Goal: Task Accomplishment & Management: Use online tool/utility

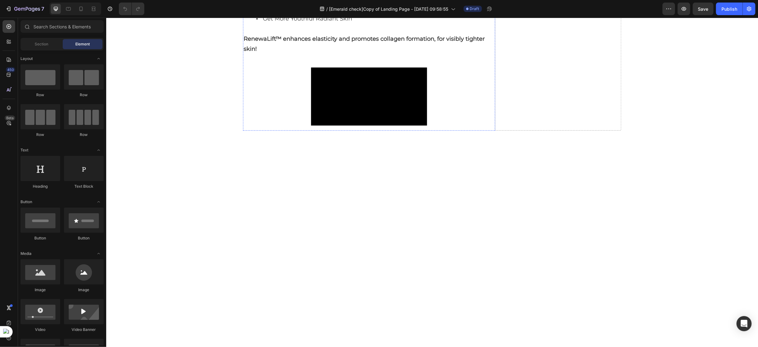
scroll to position [1371, 0]
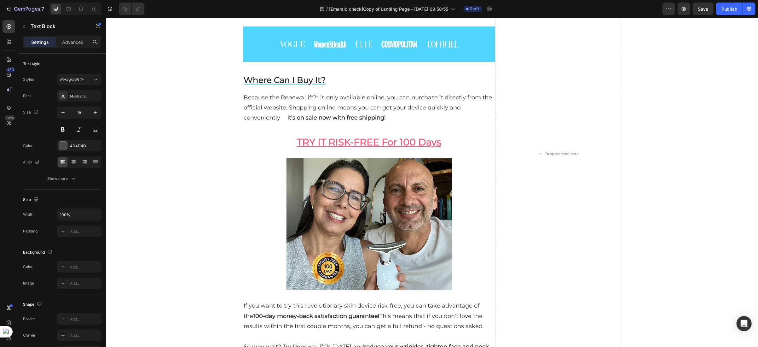
scroll to position [3357, 0]
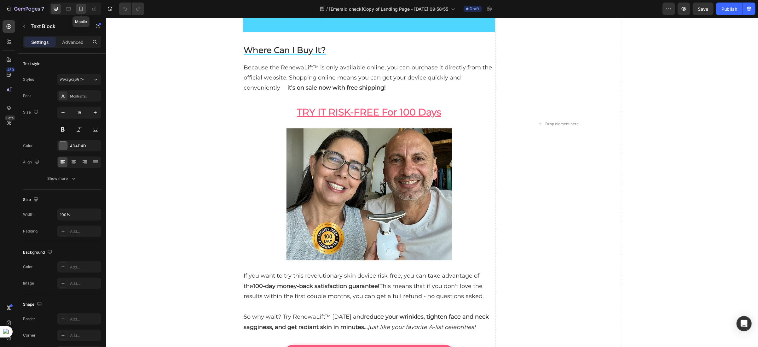
click at [79, 10] on icon at bounding box center [81, 9] width 6 height 6
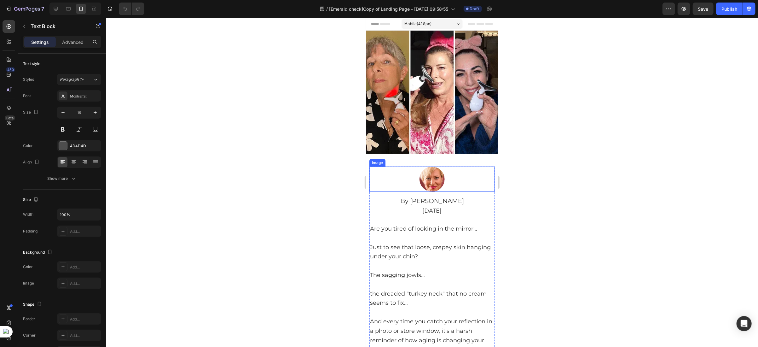
scroll to position [47, 0]
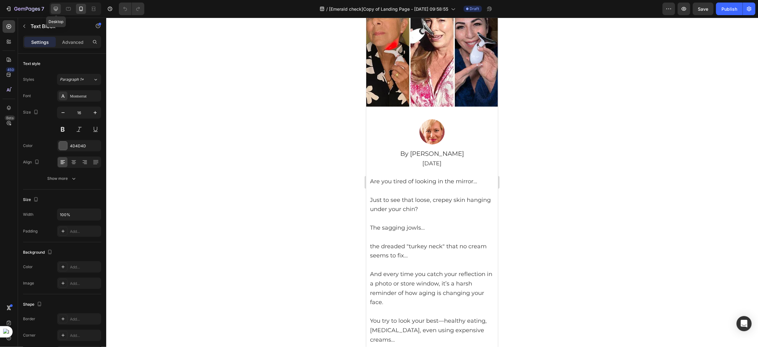
click at [55, 9] on icon at bounding box center [56, 9] width 6 height 6
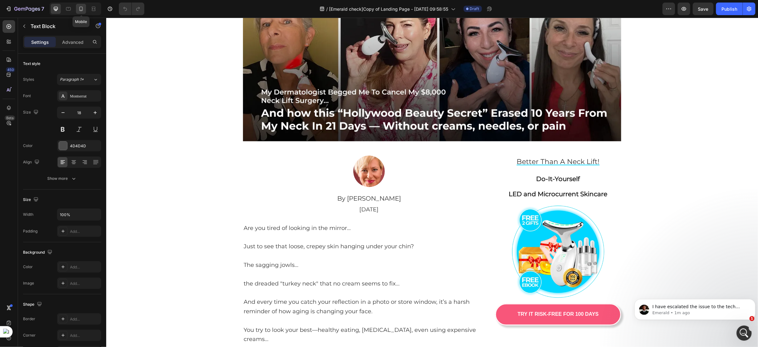
click at [79, 12] on icon at bounding box center [81, 9] width 6 height 6
type input "16"
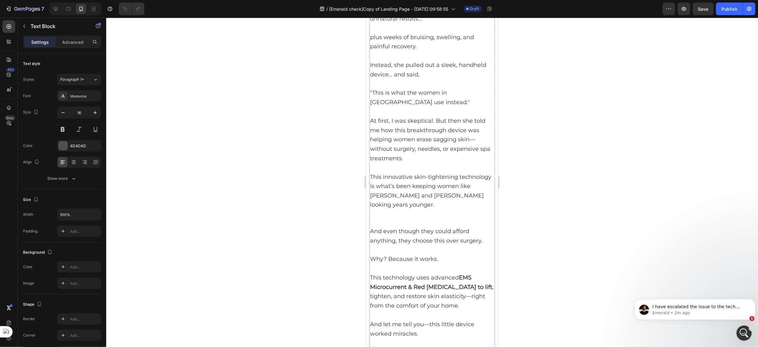
scroll to position [709, 0]
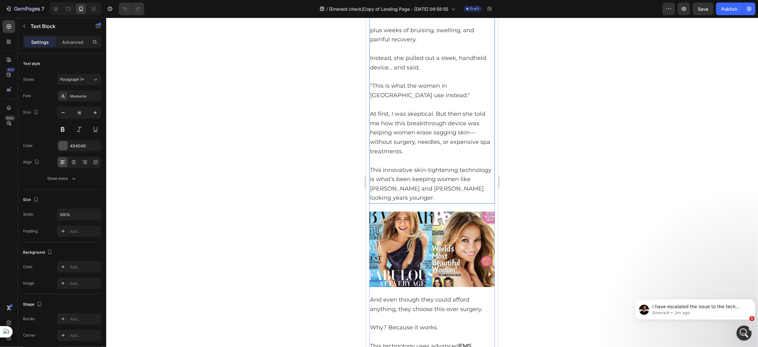
click at [375, 98] on span ""This is what the women in Hollywood use instead."" at bounding box center [420, 90] width 100 height 16
click at [375, 98] on span ""This is what the women in [GEOGRAPHIC_DATA] use instead."" at bounding box center [420, 90] width 100 height 16
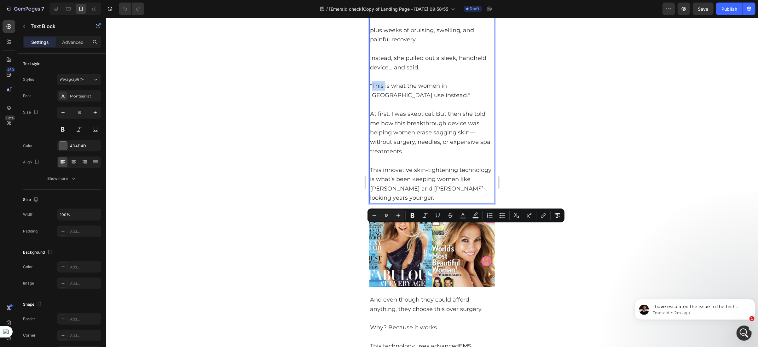
click at [375, 98] on span ""This is what the women in [GEOGRAPHIC_DATA] use instead."" at bounding box center [420, 90] width 100 height 16
click at [420, 215] on button "Italic" at bounding box center [425, 215] width 11 height 11
click at [418, 100] on p ""This is what the women in [GEOGRAPHIC_DATA] use instead."" at bounding box center [432, 90] width 124 height 19
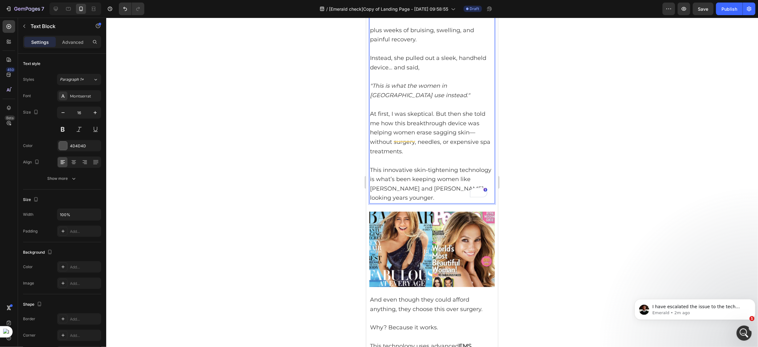
click at [399, 98] on icon ""This is what the women in [GEOGRAPHIC_DATA] use instead."" at bounding box center [420, 90] width 100 height 16
click at [26, 28] on icon "button" at bounding box center [24, 26] width 5 height 5
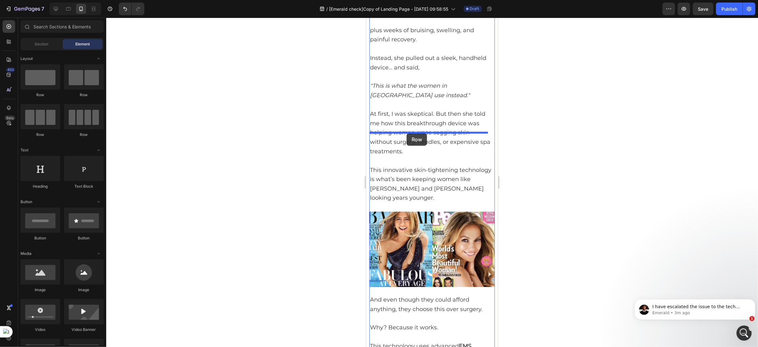
drag, startPoint x: 409, startPoint y: 98, endPoint x: 406, endPoint y: 133, distance: 35.1
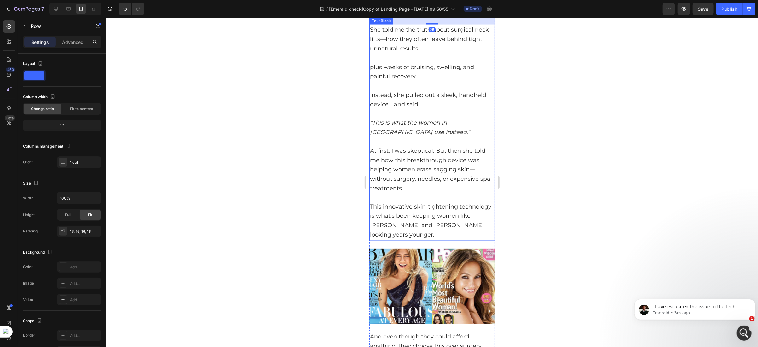
click at [378, 52] on span "She told me the truth about surgical neck lifts—how they often leave behind tig…" at bounding box center [429, 39] width 119 height 26
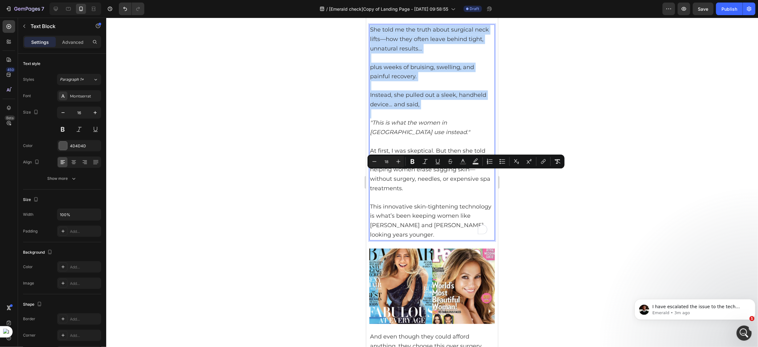
drag, startPoint x: 371, startPoint y: 175, endPoint x: 421, endPoint y: 245, distance: 85.8
click at [421, 240] on div "She told me the truth about surgical neck lifts—how they often leave behind tig…" at bounding box center [431, 132] width 125 height 216
copy div "She told me the truth about surgical neck lifts—how they often leave behind tig…"
click at [394, 11] on div "Drop element here" at bounding box center [431, 1] width 115 height 19
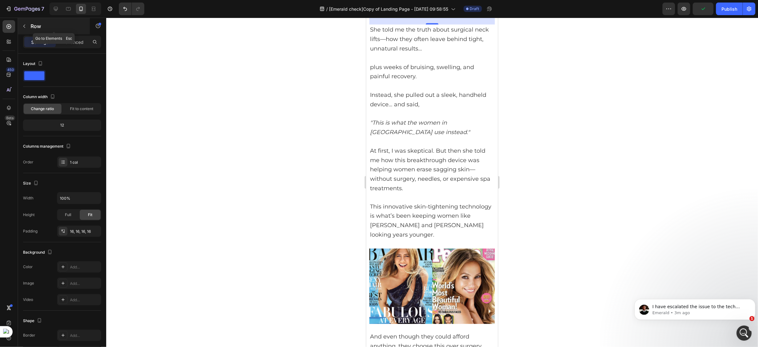
click at [25, 26] on icon "button" at bounding box center [24, 26] width 5 height 5
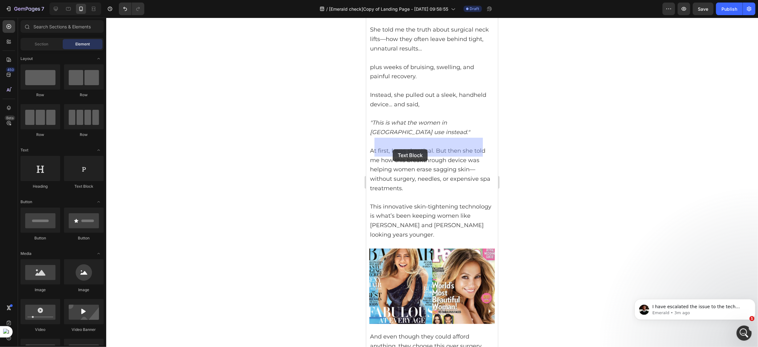
drag, startPoint x: 456, startPoint y: 187, endPoint x: 392, endPoint y: 149, distance: 73.5
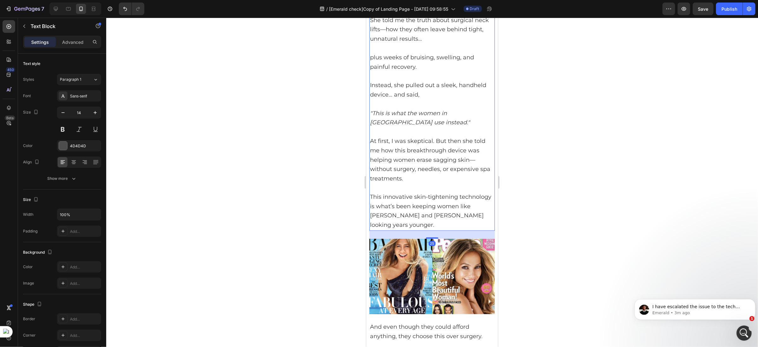
click at [386, 42] on span "She told me the truth about surgical neck lifts—how they often leave behind tig…" at bounding box center [429, 29] width 119 height 26
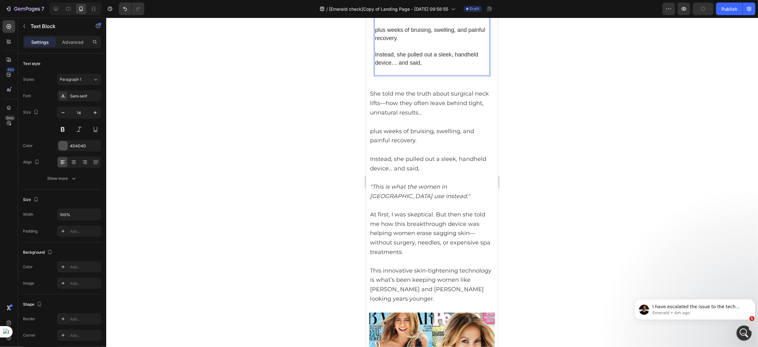
click at [399, 41] on span "plus weeks of bruising, swelling, and painful recovery." at bounding box center [430, 33] width 110 height 15
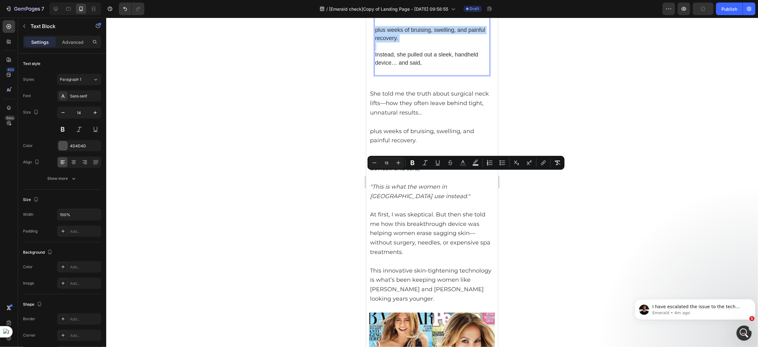
click at [399, 41] on span "plus weeks of bruising, swelling, and painful recovery." at bounding box center [430, 33] width 110 height 15
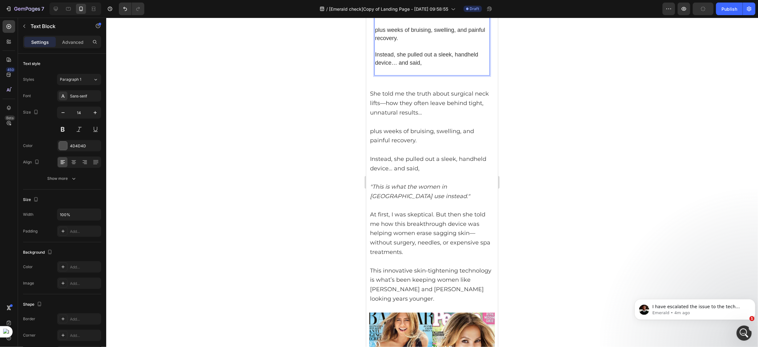
click at [389, 16] on span "She told me the truth about surgical neck lifts—how they often leave behind tig…" at bounding box center [431, 5] width 113 height 23
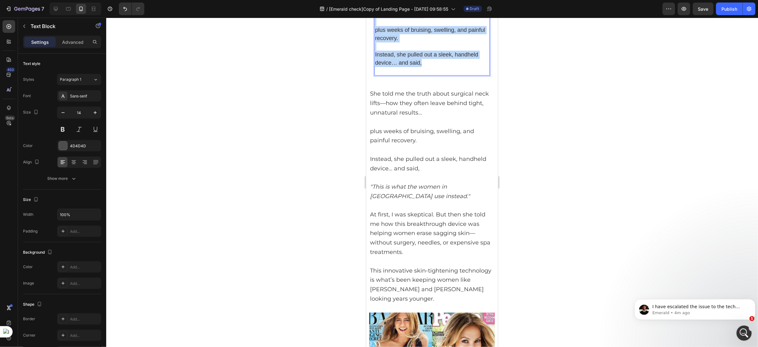
drag, startPoint x: 376, startPoint y: 141, endPoint x: 431, endPoint y: 204, distance: 83.8
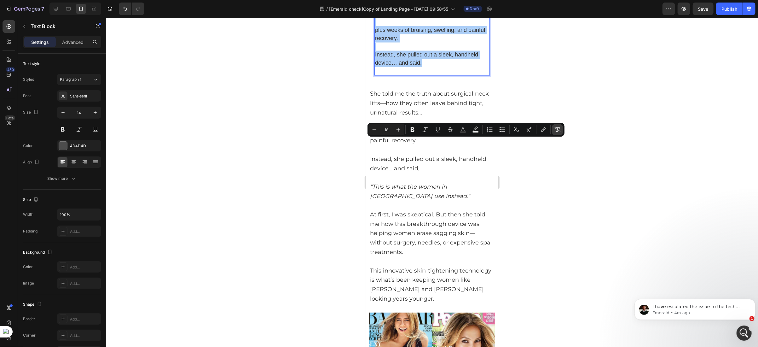
click at [556, 131] on icon "Editor contextual toolbar" at bounding box center [558, 129] width 6 height 6
type input "14"
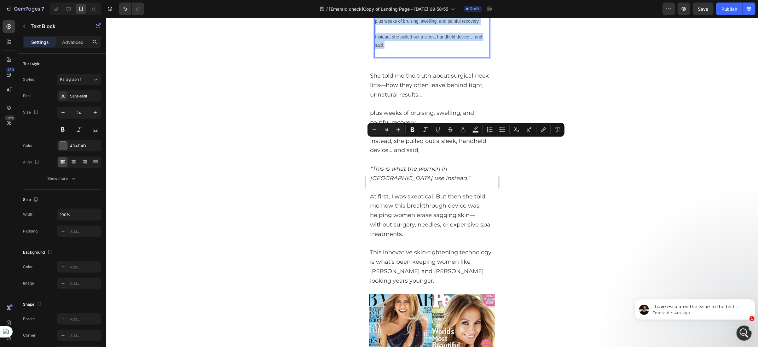
click at [434, 49] on p "Instead, she pulled out a sleek, handheld device… and said," at bounding box center [432, 41] width 114 height 16
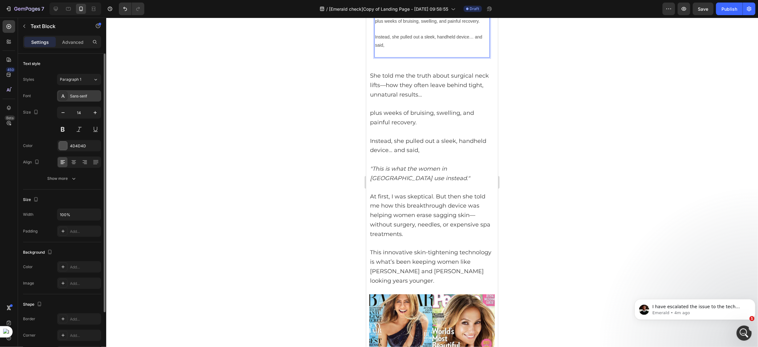
click at [81, 96] on div "Sans-serif" at bounding box center [85, 96] width 30 height 6
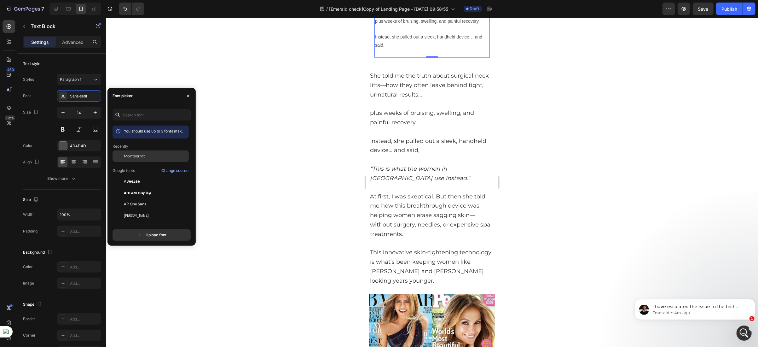
click at [132, 154] on span "Montserrat" at bounding box center [134, 156] width 21 height 6
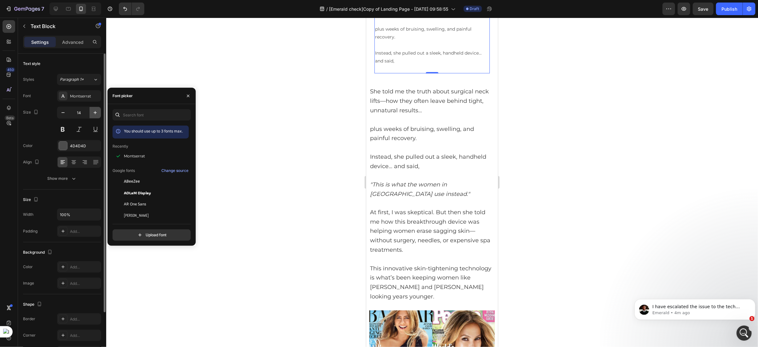
click at [96, 113] on icon "button" at bounding box center [95, 112] width 6 height 6
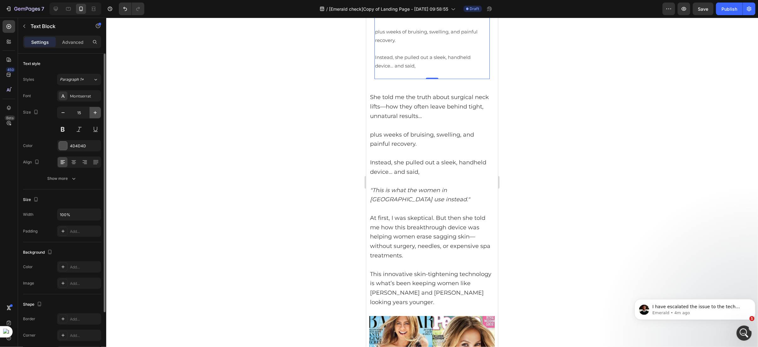
click at [96, 113] on icon "button" at bounding box center [95, 112] width 6 height 6
type input "16"
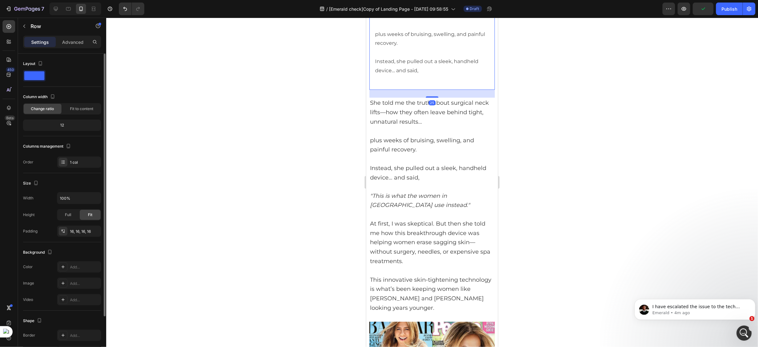
click at [371, 90] on div "She told me the truth about surgical neck lifts—how they often leave behind tig…" at bounding box center [431, 38] width 125 height 102
click at [74, 44] on p "Advanced" at bounding box center [72, 42] width 21 height 7
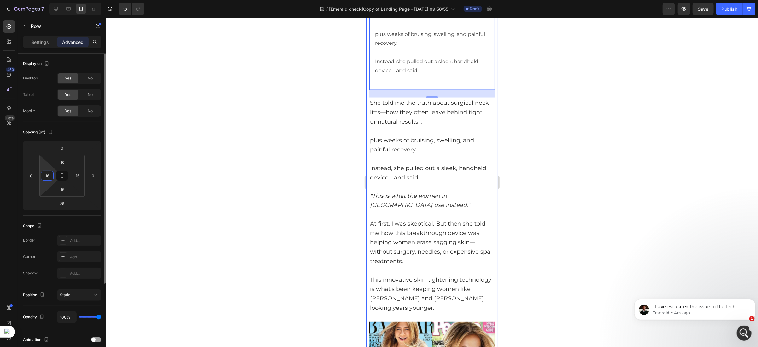
click at [47, 176] on input "16" at bounding box center [47, 175] width 9 height 9
type input "0"
click at [75, 178] on input "16" at bounding box center [77, 175] width 9 height 9
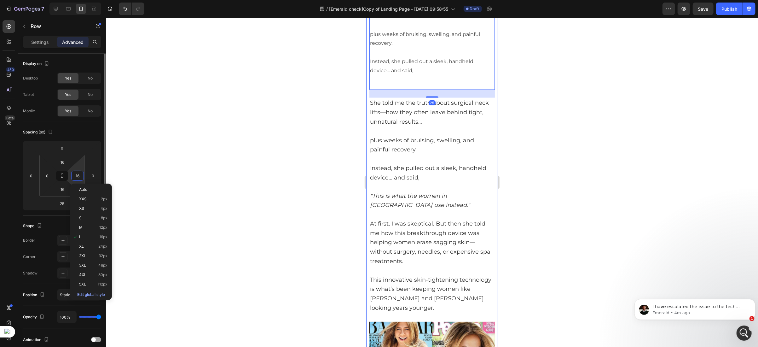
type input "0"
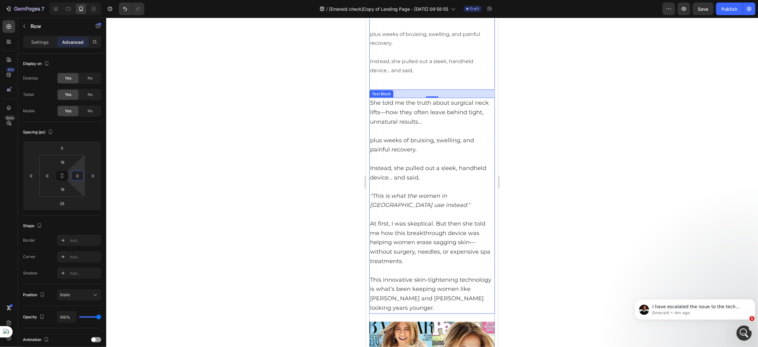
click at [413, 125] on span "She told me the truth about surgical neck lifts—how they often leave behind tig…" at bounding box center [429, 112] width 119 height 26
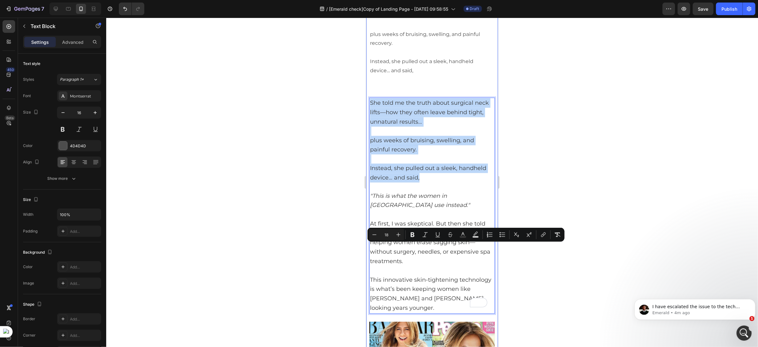
drag, startPoint x: 421, startPoint y: 321, endPoint x: 368, endPoint y: 244, distance: 93.4
click at [368, 244] on div "Image By Alice Truman Text Block September 26 , 2025 Text Block Are you tired o…" at bounding box center [432, 127] width 132 height 1378
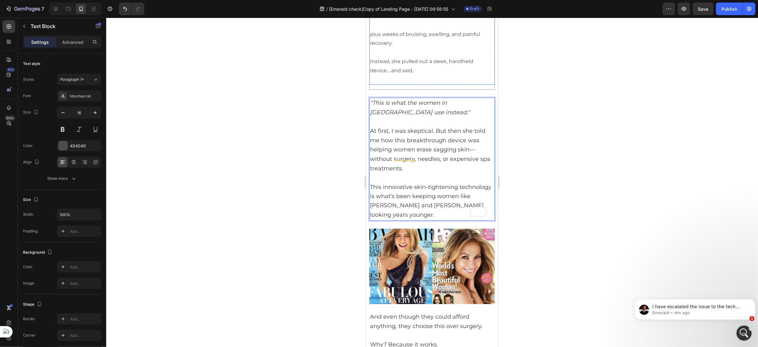
click at [414, 75] on p "Instead, she pulled out a sleek, handheld device… and said," at bounding box center [432, 66] width 124 height 18
click at [400, 115] on icon ""This is what the women in [GEOGRAPHIC_DATA] use instead."" at bounding box center [420, 107] width 100 height 16
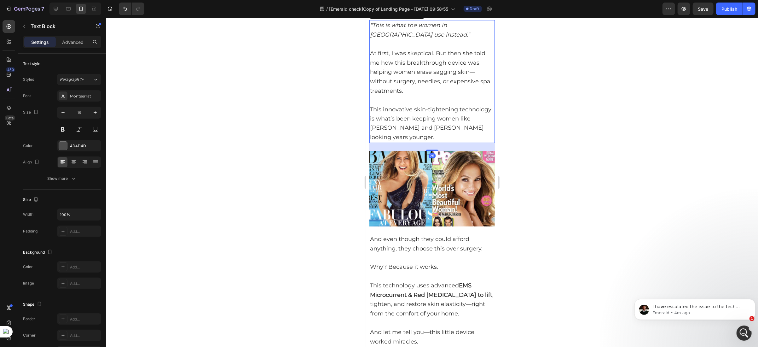
scroll to position [804, 0]
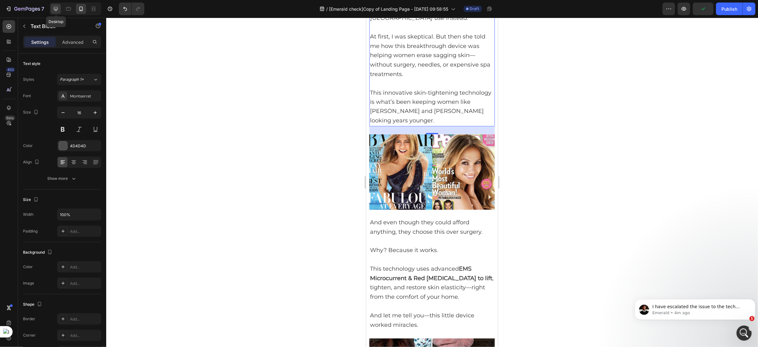
click at [58, 7] on icon at bounding box center [56, 9] width 6 height 6
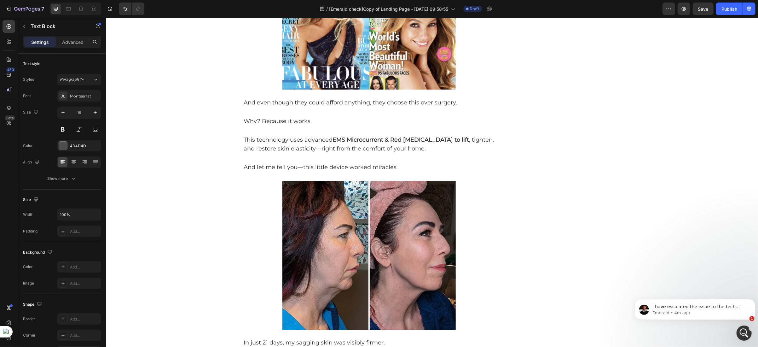
scroll to position [743, 0]
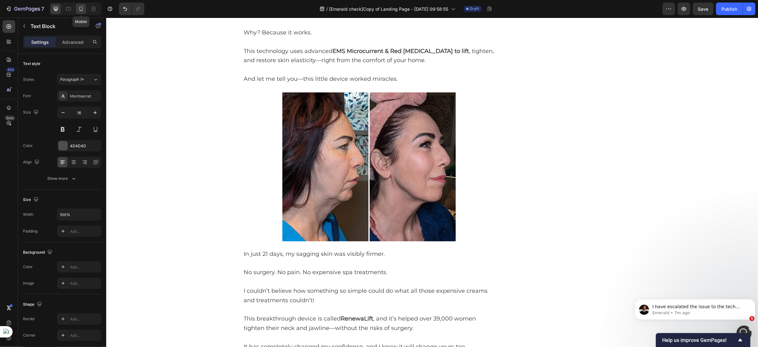
click at [85, 9] on div at bounding box center [81, 9] width 10 height 10
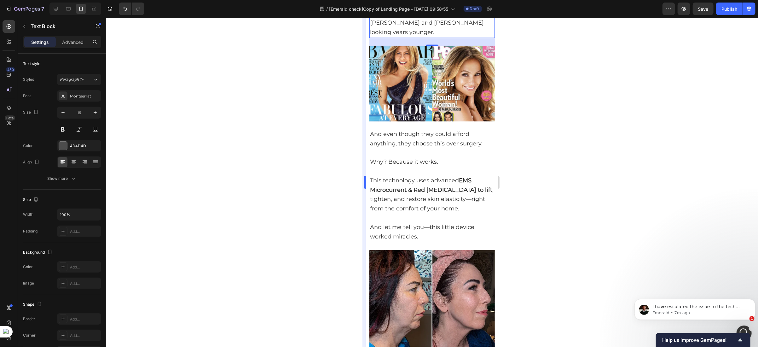
scroll to position [913, 0]
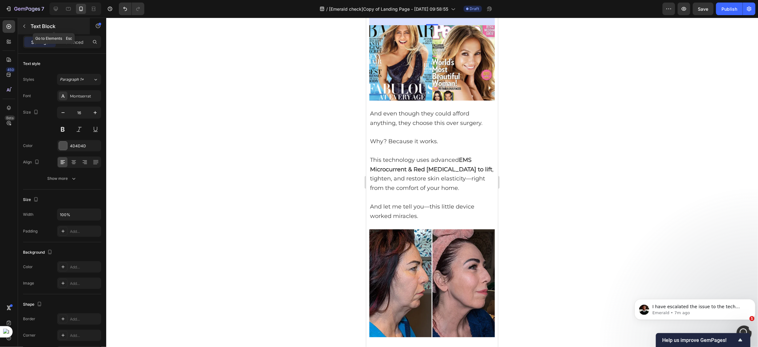
click at [21, 25] on button "button" at bounding box center [24, 26] width 10 height 10
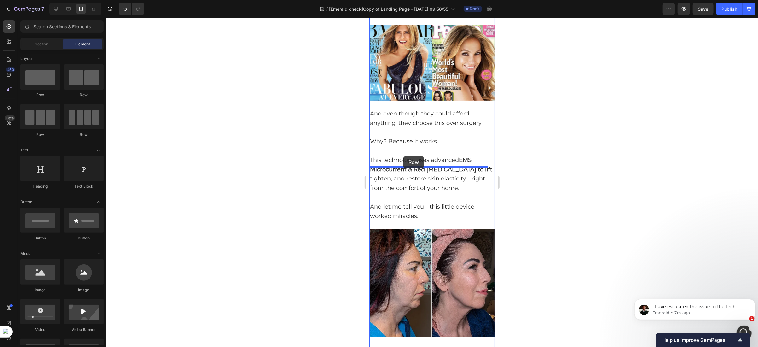
drag, startPoint x: 415, startPoint y: 93, endPoint x: 403, endPoint y: 156, distance: 63.4
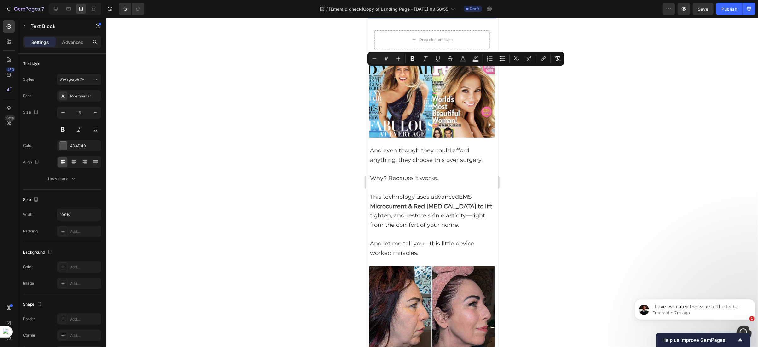
drag, startPoint x: 371, startPoint y: 71, endPoint x: 467, endPoint y: 154, distance: 126.0
copy div "At first, I was skeptical. But then she told me how this breakthrough device wa…"
click at [401, 49] on div "Drop element here" at bounding box center [431, 39] width 115 height 19
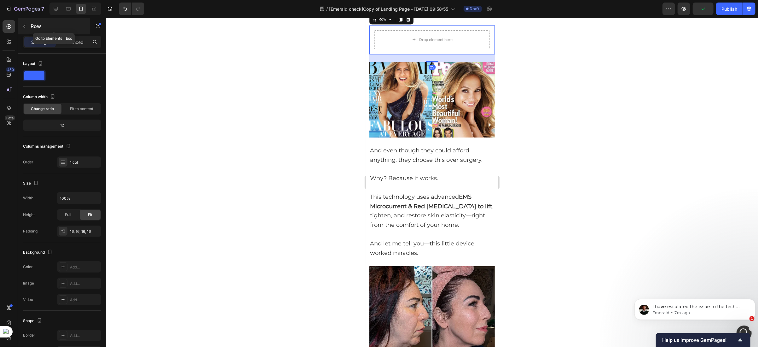
click at [23, 28] on icon "button" at bounding box center [24, 26] width 5 height 5
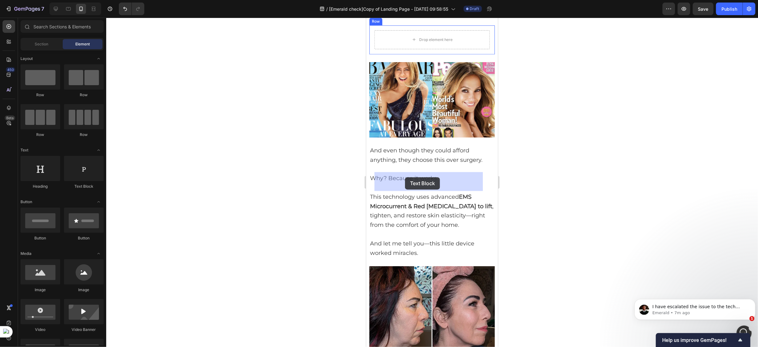
drag, startPoint x: 444, startPoint y: 189, endPoint x: 405, endPoint y: 177, distance: 40.2
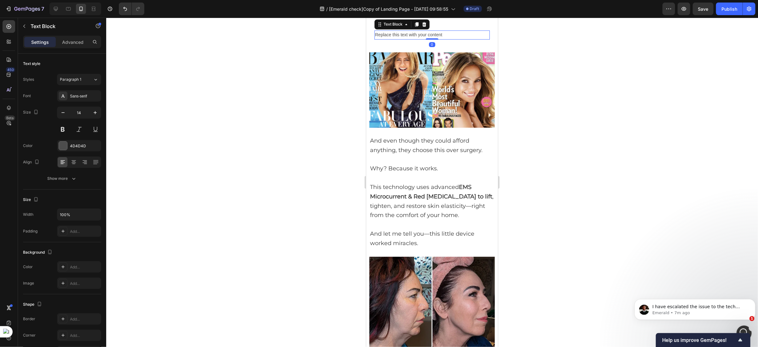
click at [401, 39] on div "Replace this text with your content" at bounding box center [431, 34] width 115 height 9
click at [401, 38] on p "Replace this text with your content" at bounding box center [432, 35] width 114 height 8
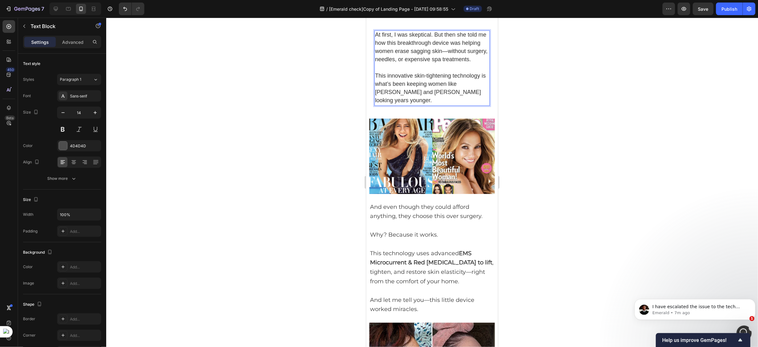
click at [377, 62] on span "At first, I was skeptical. But then she told me how this breakthrough device wa…" at bounding box center [431, 46] width 113 height 31
drag, startPoint x: 376, startPoint y: 175, endPoint x: 432, endPoint y: 247, distance: 91.6
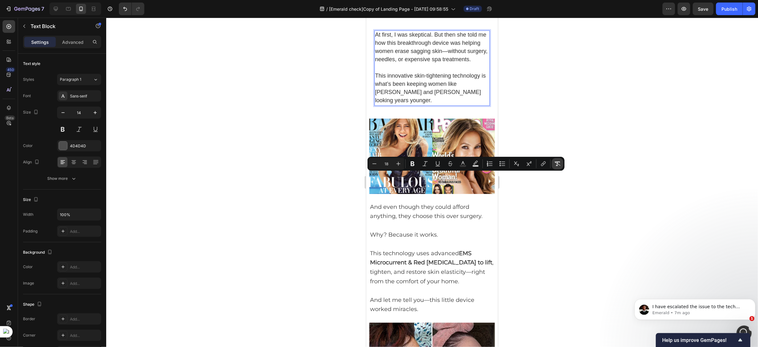
click at [558, 164] on icon "Editor contextual toolbar" at bounding box center [558, 163] width 6 height 6
type input "14"
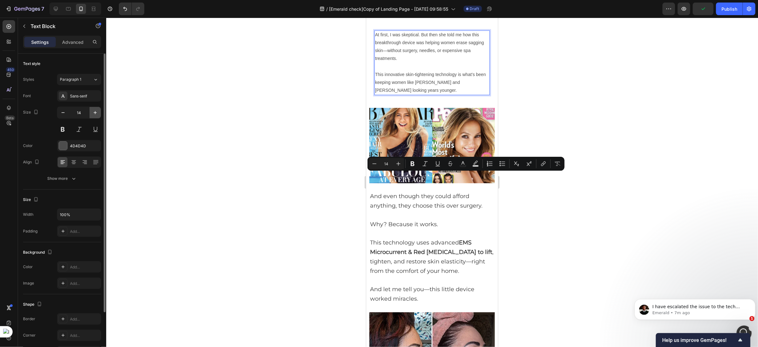
click at [96, 115] on icon "button" at bounding box center [95, 112] width 6 height 6
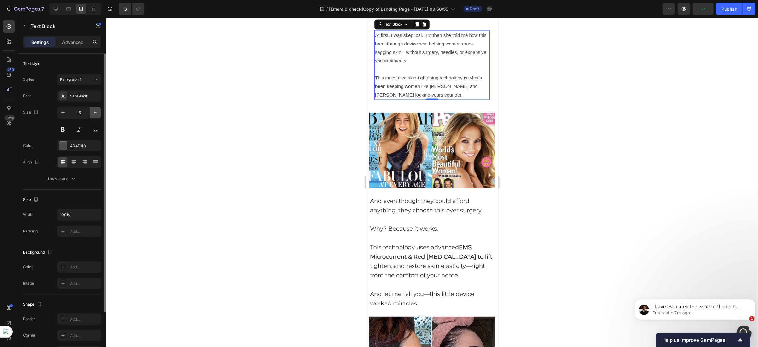
click at [96, 115] on icon "button" at bounding box center [95, 112] width 6 height 6
type input "16"
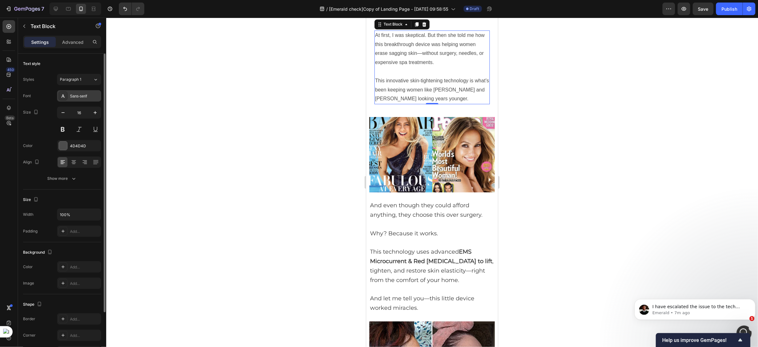
click at [78, 97] on div "Sans-serif" at bounding box center [85, 96] width 30 height 6
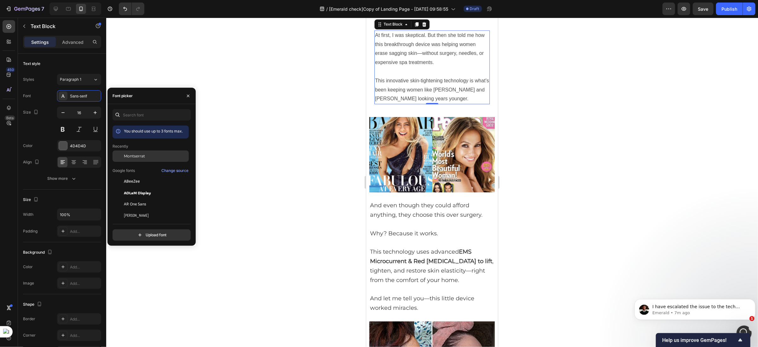
click at [141, 157] on span "Montserrat" at bounding box center [134, 156] width 21 height 6
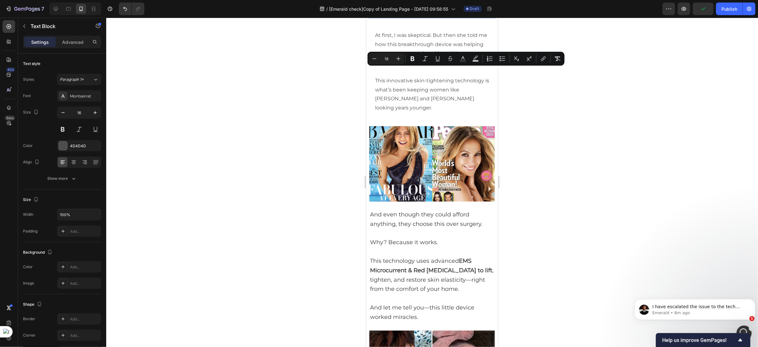
drag, startPoint x: 371, startPoint y: 72, endPoint x: 462, endPoint y: 157, distance: 124.0
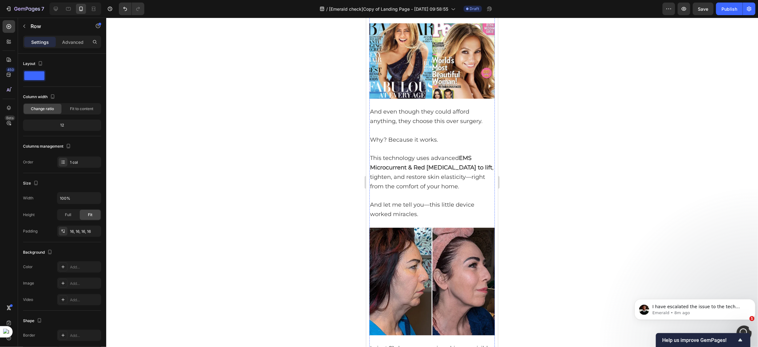
click at [73, 42] on p "Advanced" at bounding box center [72, 42] width 21 height 7
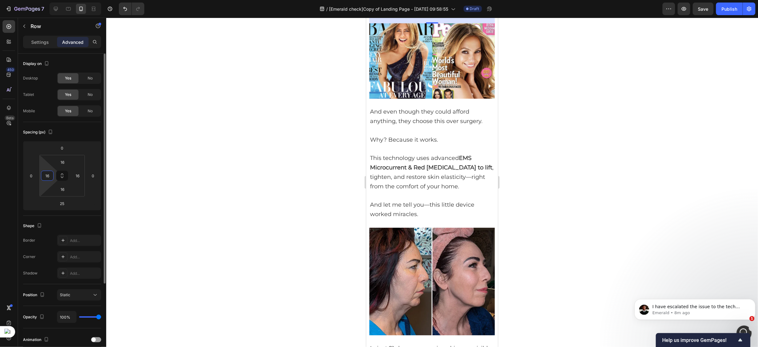
click at [48, 177] on input "16" at bounding box center [47, 175] width 9 height 9
type input "0"
click at [81, 177] on input "16" at bounding box center [77, 175] width 9 height 9
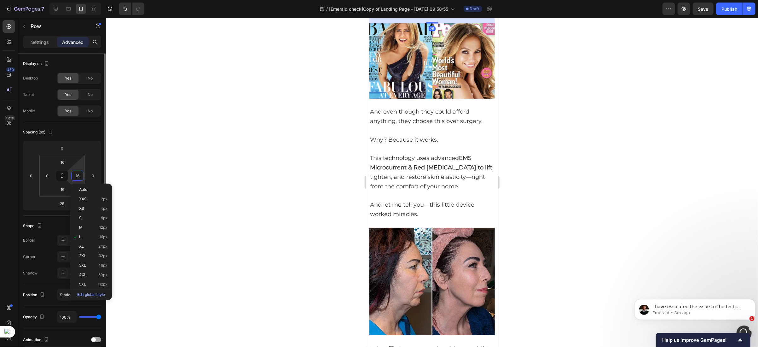
type input "0"
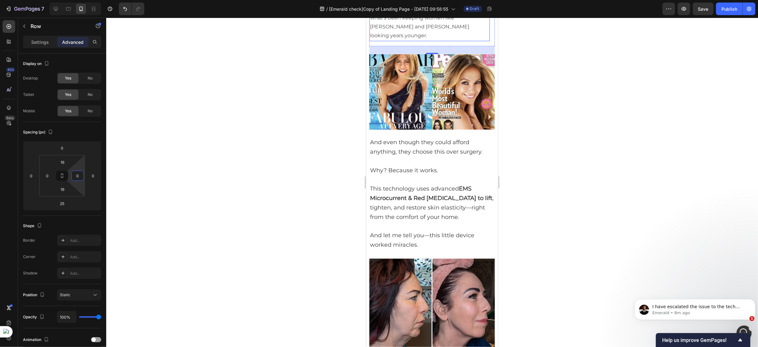
scroll to position [865, 0]
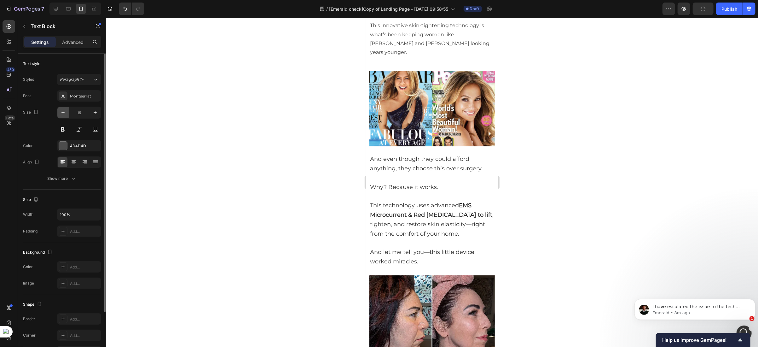
click at [65, 110] on icon "button" at bounding box center [63, 112] width 6 height 6
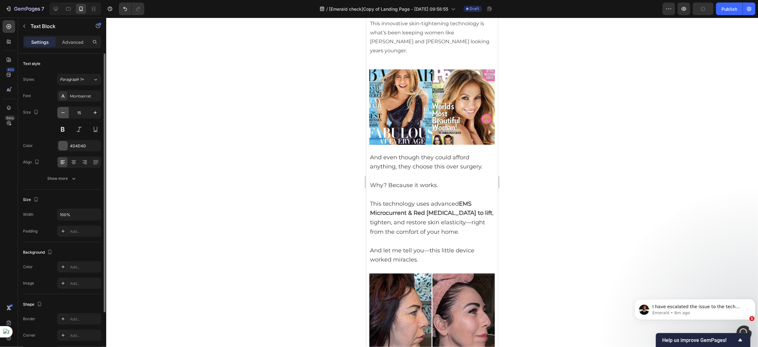
click at [65, 110] on icon "button" at bounding box center [63, 112] width 6 height 6
type input "13"
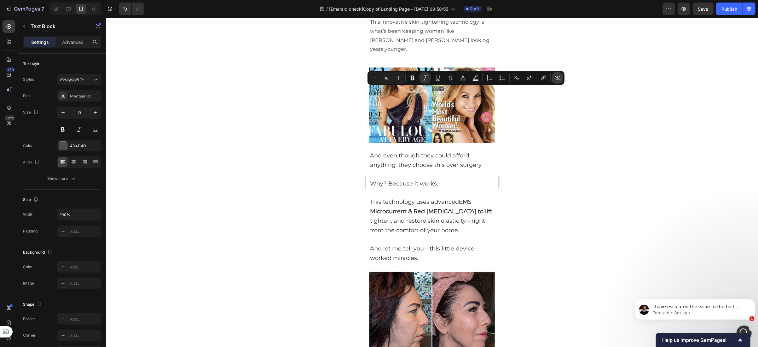
click at [558, 79] on icon "Editor contextual toolbar" at bounding box center [558, 78] width 6 height 6
type input "13"
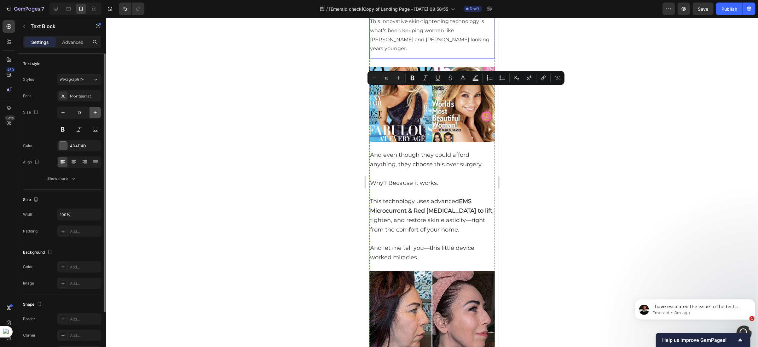
click at [92, 113] on icon "button" at bounding box center [95, 112] width 6 height 6
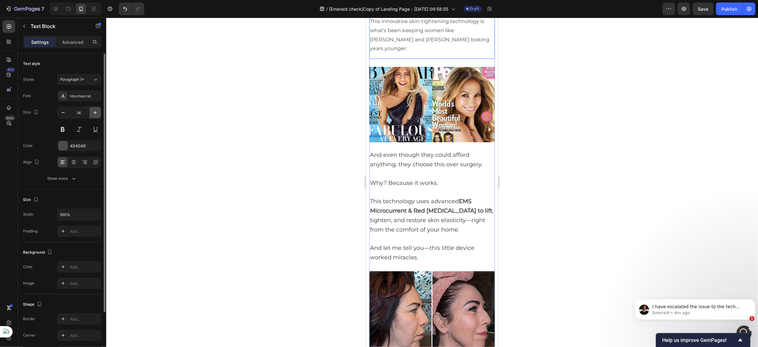
click at [92, 113] on icon "button" at bounding box center [95, 112] width 6 height 6
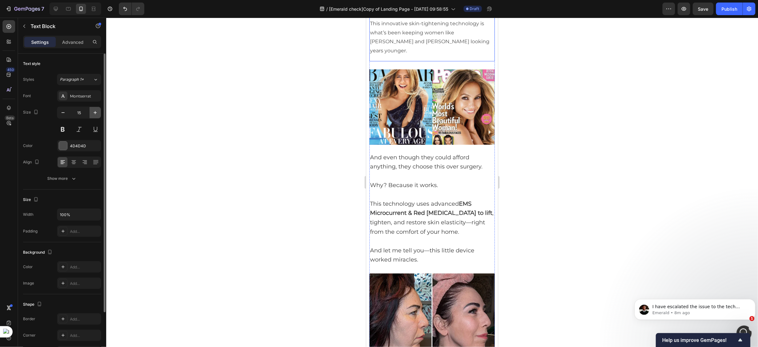
click at [92, 113] on icon "button" at bounding box center [95, 112] width 6 height 6
type input "16"
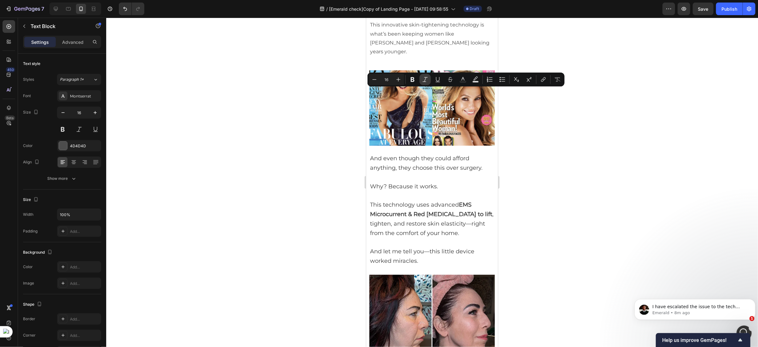
click at [425, 80] on icon "Editor contextual toolbar" at bounding box center [425, 79] width 6 height 6
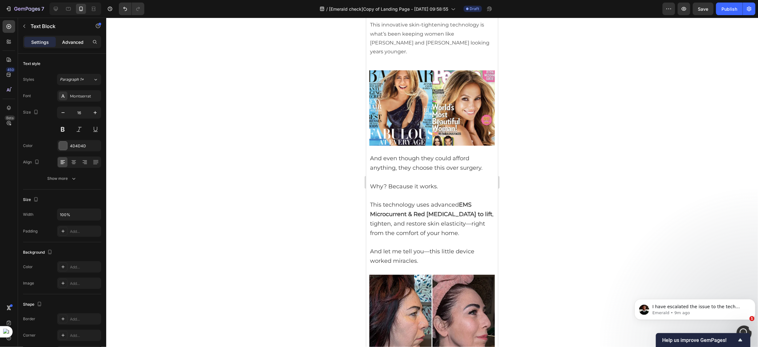
click at [67, 43] on p "Advanced" at bounding box center [72, 42] width 21 height 7
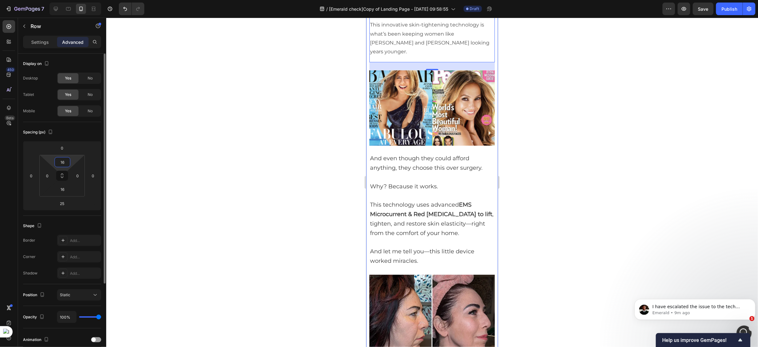
click at [60, 161] on input "16" at bounding box center [62, 161] width 13 height 9
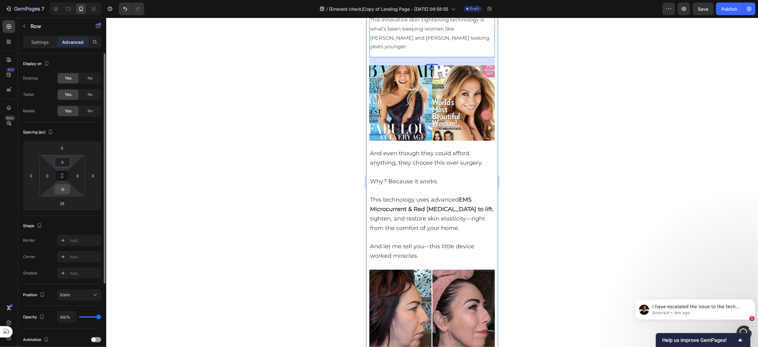
type input "0"
click at [65, 189] on input "16" at bounding box center [62, 188] width 13 height 9
type input "0"
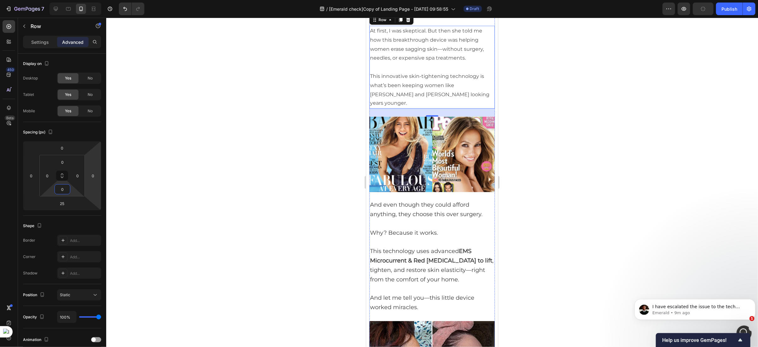
scroll to position [723, 0]
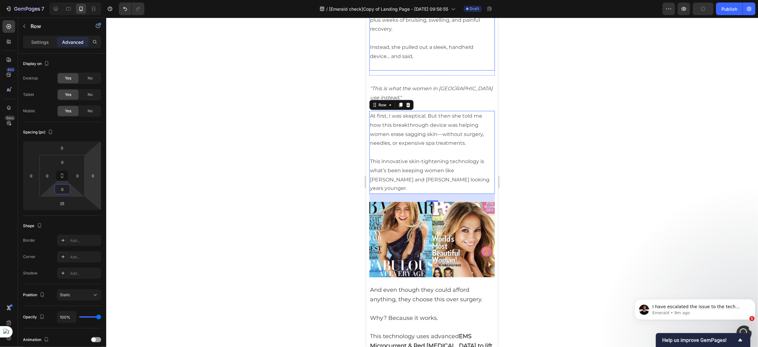
click at [414, 15] on p "Rich Text Editor. Editing area: main" at bounding box center [432, 10] width 124 height 9
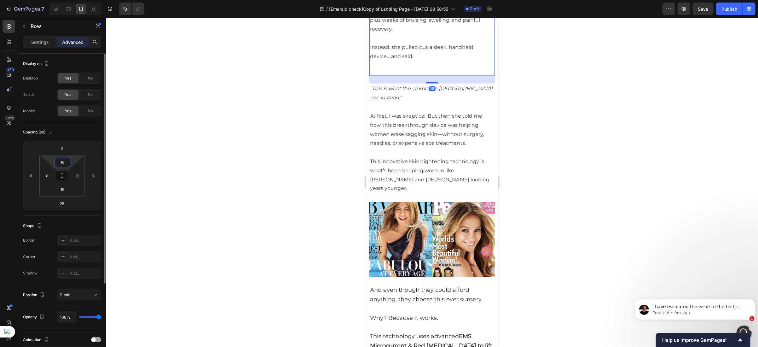
click at [60, 160] on input "16" at bounding box center [62, 161] width 13 height 9
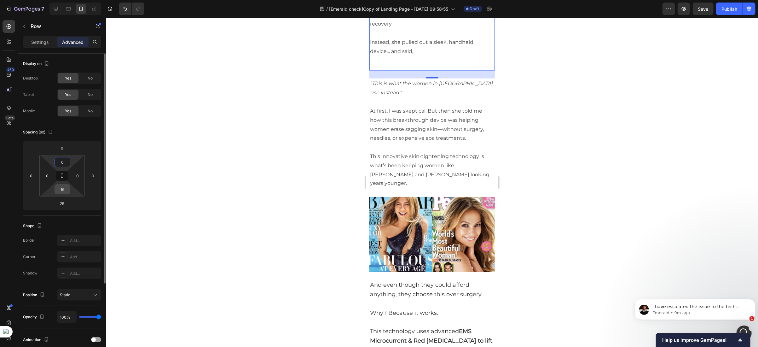
type input "0"
click at [62, 186] on input "16" at bounding box center [62, 188] width 13 height 9
type input "0"
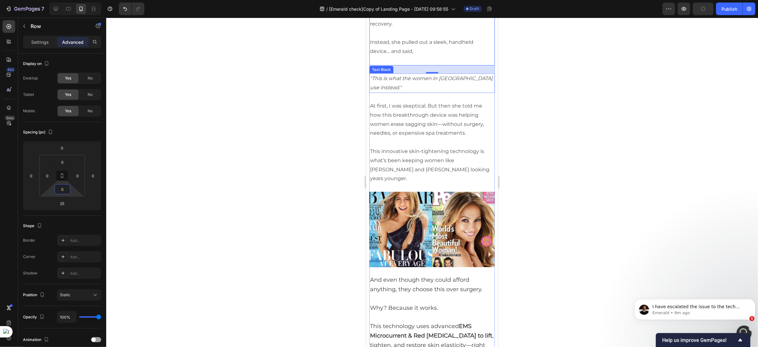
drag, startPoint x: 412, startPoint y: 230, endPoint x: 406, endPoint y: 227, distance: 7.0
click at [412, 92] on p ""This is what the women in [GEOGRAPHIC_DATA] use instead."" at bounding box center [432, 83] width 124 height 18
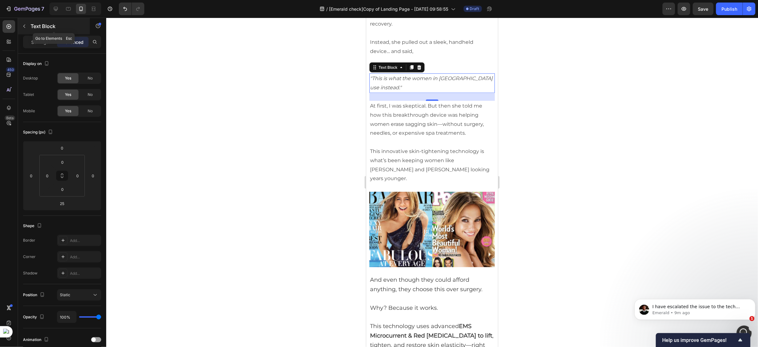
click at [24, 28] on icon "button" at bounding box center [24, 26] width 5 height 5
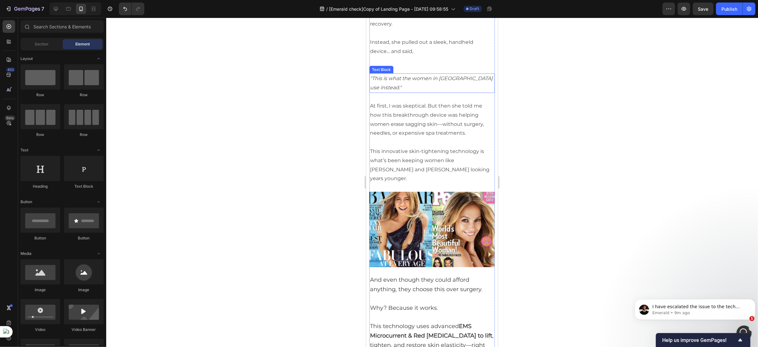
click at [399, 92] on p ""This is what the women in [GEOGRAPHIC_DATA] use instead."" at bounding box center [432, 83] width 124 height 18
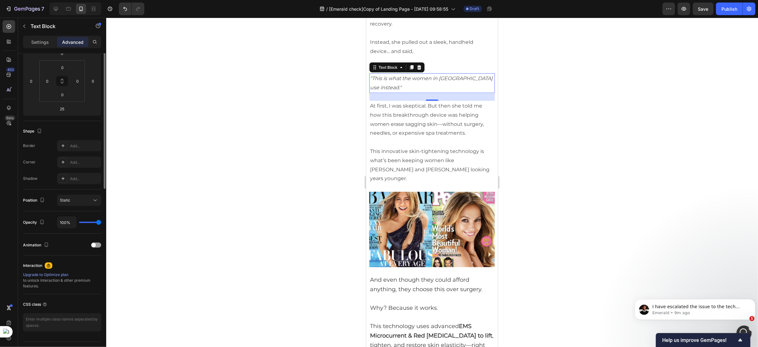
scroll to position [0, 0]
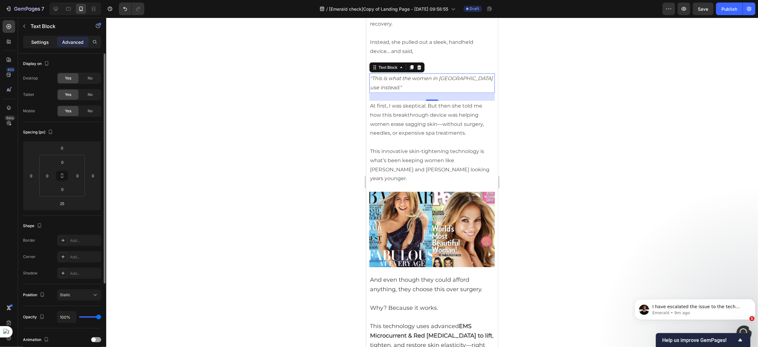
click at [33, 41] on p "Settings" at bounding box center [40, 42] width 18 height 7
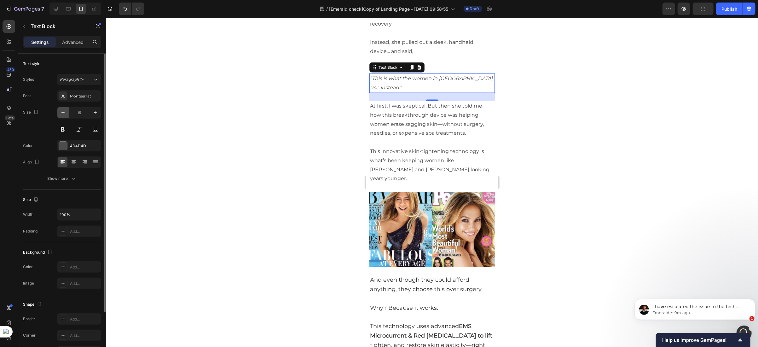
click at [61, 112] on icon "button" at bounding box center [63, 112] width 6 height 6
type input "14"
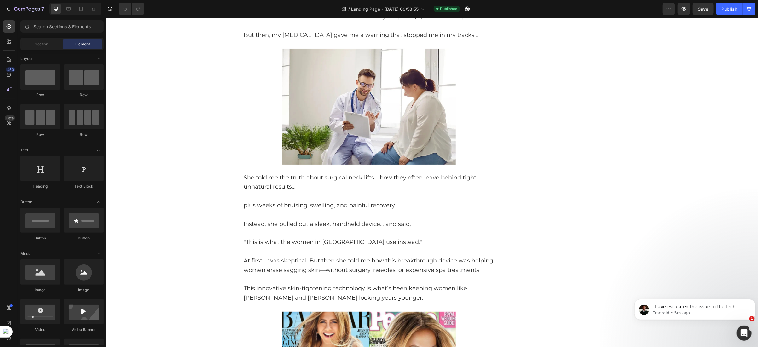
scroll to position [709, 0]
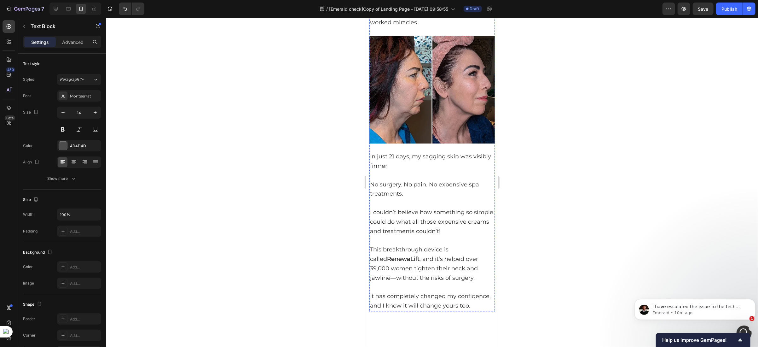
scroll to position [1007, 0]
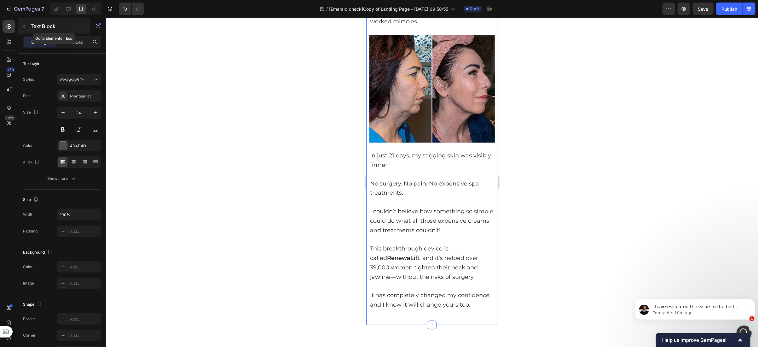
click at [25, 26] on icon "button" at bounding box center [24, 26] width 5 height 5
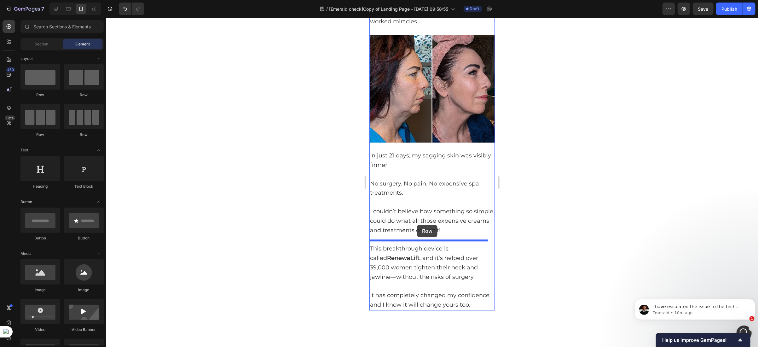
drag, startPoint x: 410, startPoint y: 95, endPoint x: 417, endPoint y: 224, distance: 129.4
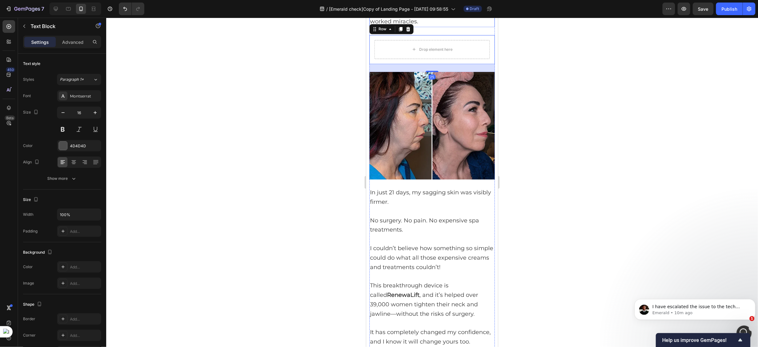
click at [411, 25] on span "And let me tell you—this little device worked miracles." at bounding box center [422, 16] width 104 height 16
click at [370, 25] on span "And let me tell you—this little device worked miracles." at bounding box center [422, 16] width 104 height 16
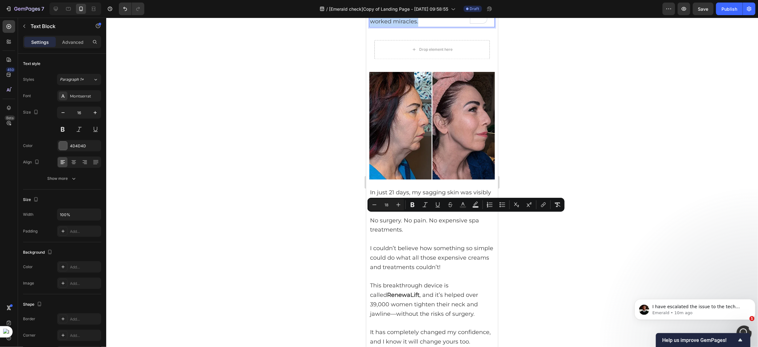
drag, startPoint x: 370, startPoint y: 218, endPoint x: 420, endPoint y: 228, distance: 50.3
click at [420, 26] on p "And let me tell you—this little device worked miracles." at bounding box center [432, 16] width 124 height 19
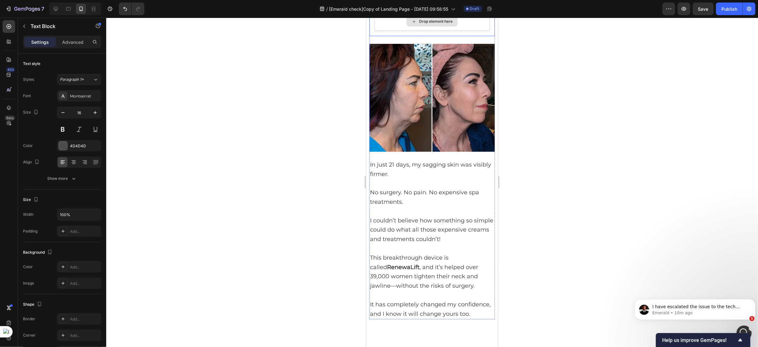
click at [392, 31] on div "Drop element here" at bounding box center [431, 21] width 115 height 19
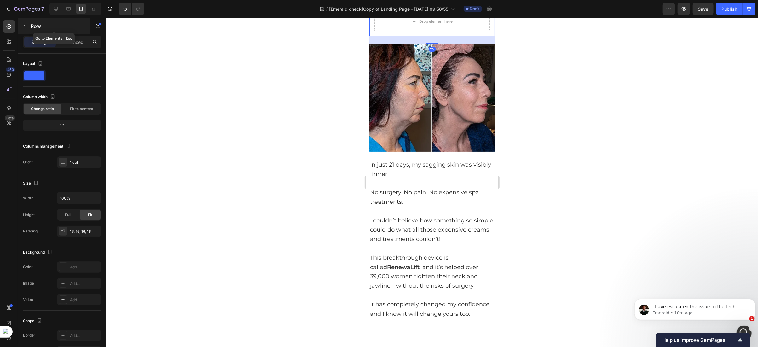
click at [21, 25] on button "button" at bounding box center [24, 26] width 10 height 10
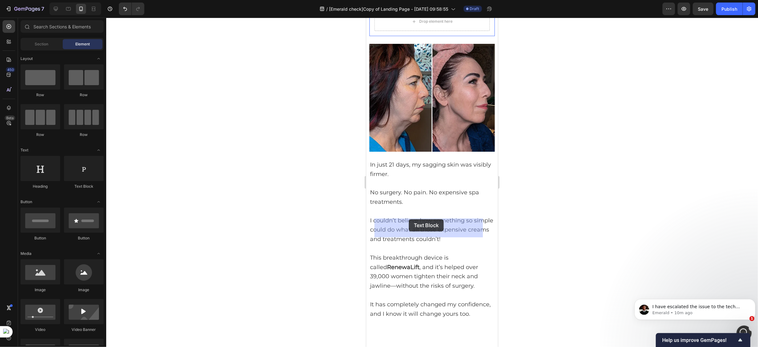
drag, startPoint x: 449, startPoint y: 185, endPoint x: 409, endPoint y: 219, distance: 52.4
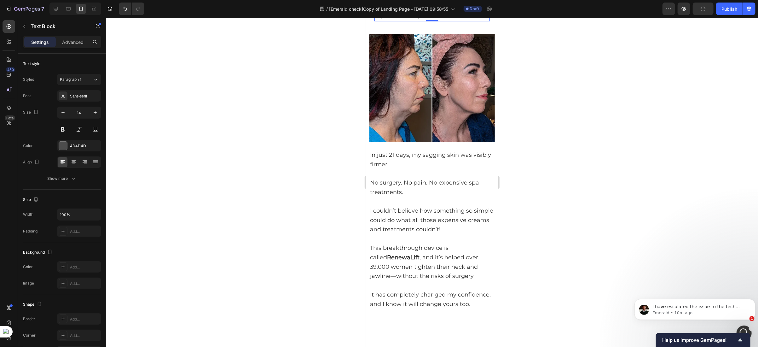
click at [400, 21] on div "Replace this text with your content" at bounding box center [431, 16] width 115 height 9
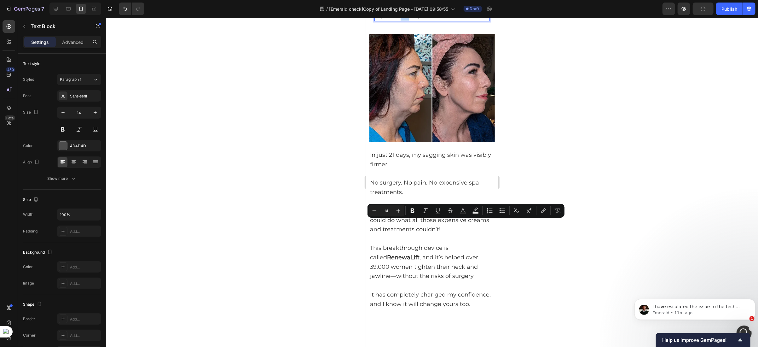
click at [400, 20] on p "Replace this text with your content" at bounding box center [432, 16] width 114 height 8
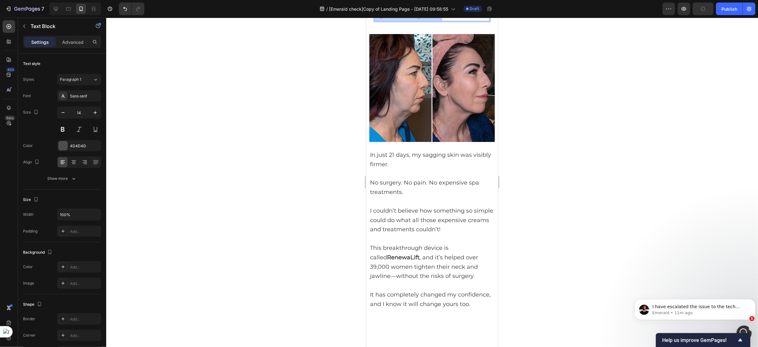
click at [400, 20] on p "Replace this text with your content" at bounding box center [432, 16] width 114 height 8
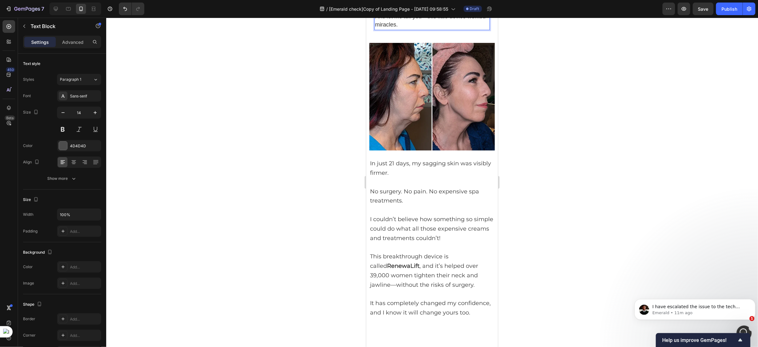
click at [418, 29] on p "And let me tell you—this little device worked miracles." at bounding box center [432, 20] width 114 height 16
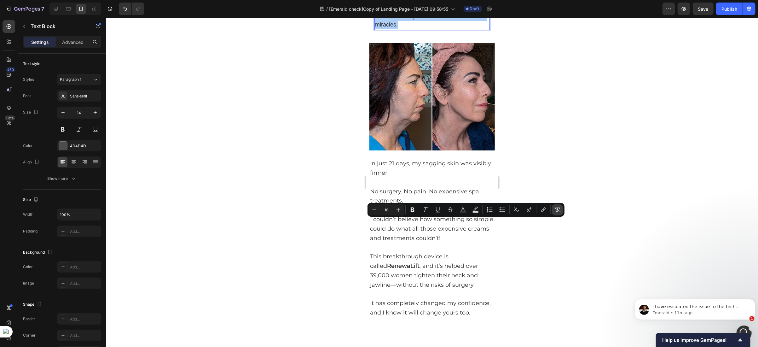
click at [555, 209] on icon "Editor contextual toolbar" at bounding box center [558, 209] width 6 height 6
type input "14"
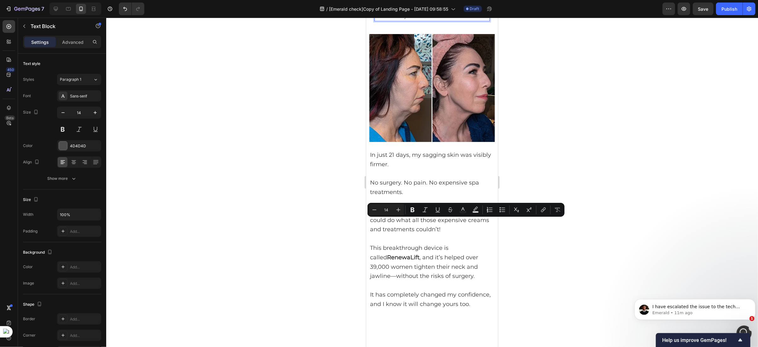
click at [375, 20] on p "And let me tell you—this little device worked miracles." at bounding box center [432, 16] width 114 height 8
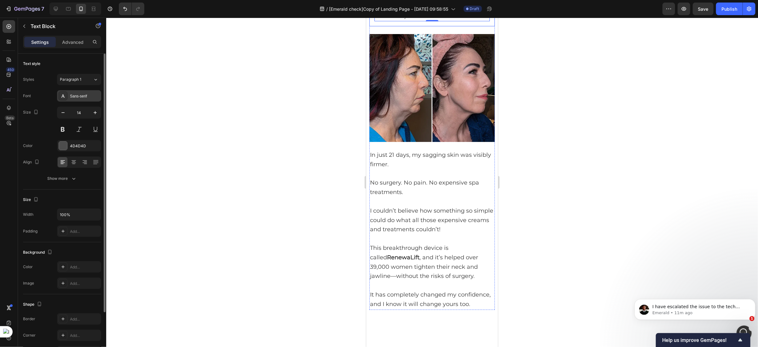
click at [82, 100] on div "Sans-serif" at bounding box center [79, 95] width 44 height 11
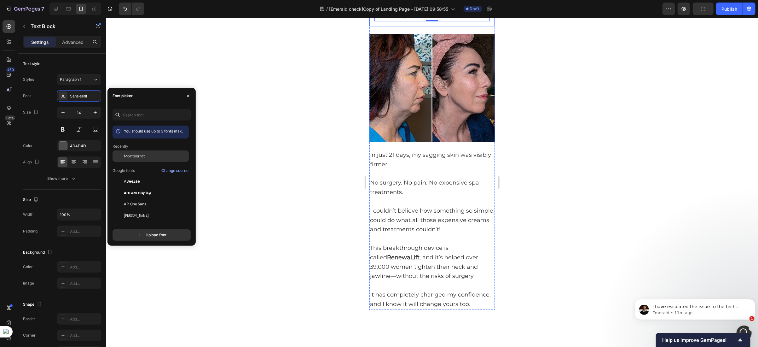
click at [128, 154] on span "Montserrat" at bounding box center [134, 156] width 21 height 6
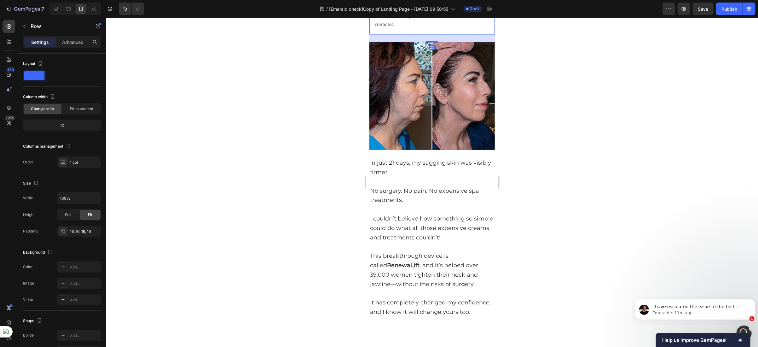
click at [372, 34] on div "And let me tell you—this little device worked miracles. Text Block Row 25" at bounding box center [431, 20] width 125 height 27
click at [70, 44] on p "Advanced" at bounding box center [72, 42] width 21 height 7
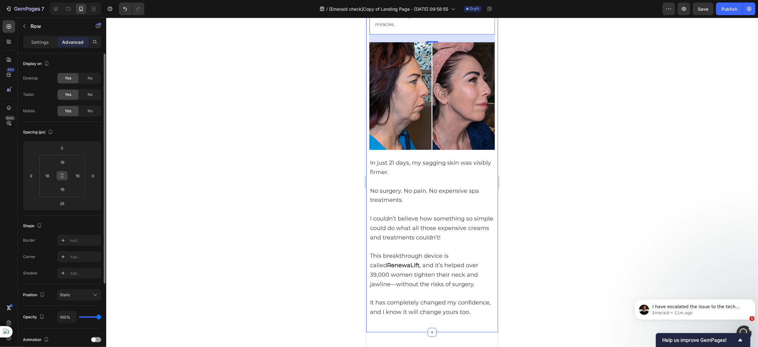
click at [65, 174] on button at bounding box center [62, 176] width 12 height 10
click at [65, 163] on input "16" at bounding box center [62, 161] width 13 height 9
type input "0"
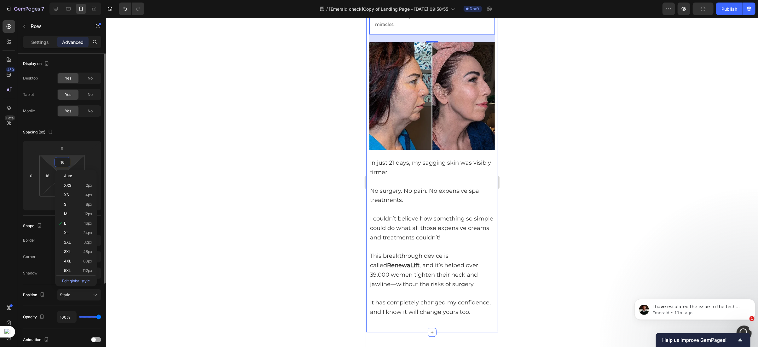
type input "0"
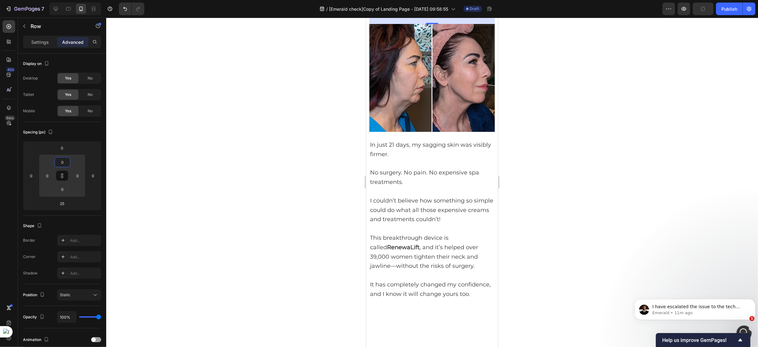
click at [390, 15] on p "And let me tell you—this little device worked miracles." at bounding box center [432, 11] width 124 height 8
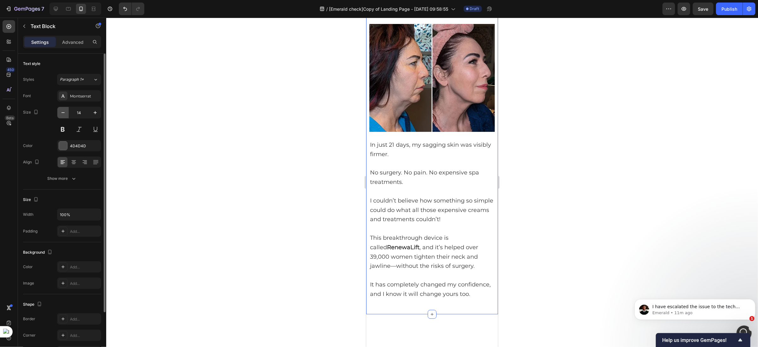
click at [61, 115] on icon "button" at bounding box center [63, 112] width 6 height 6
click at [96, 114] on icon "button" at bounding box center [95, 112] width 6 height 6
type input "15"
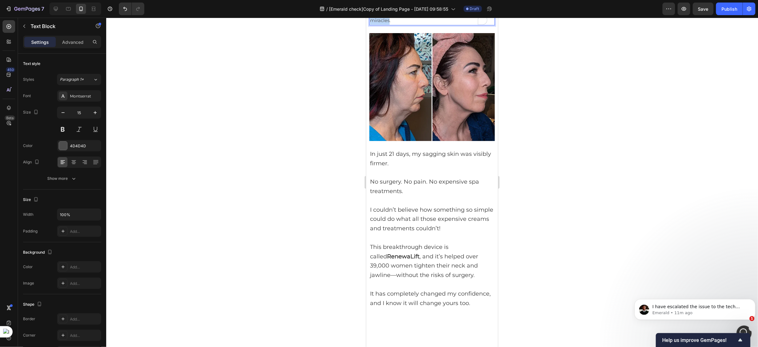
click at [375, 24] on p "And let me tell you—this little device worked miracles." at bounding box center [432, 15] width 124 height 17
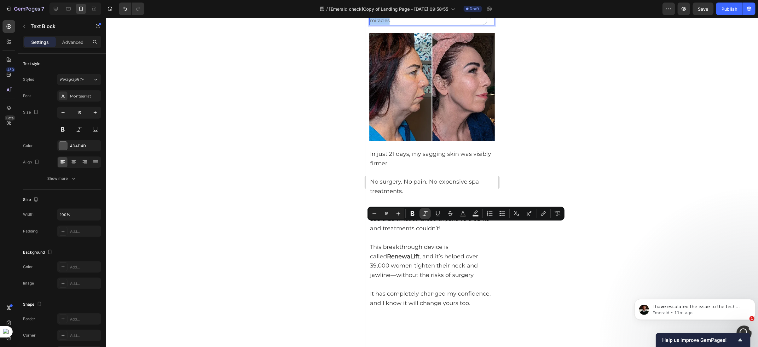
click at [425, 215] on icon "Editor contextual toolbar" at bounding box center [425, 213] width 6 height 6
click at [416, 24] on p "And let me tell you—this little device worked miracles ." at bounding box center [432, 15] width 124 height 17
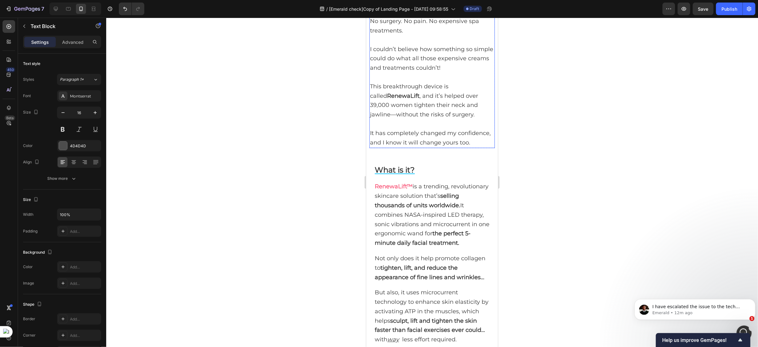
scroll to position [1243, 0]
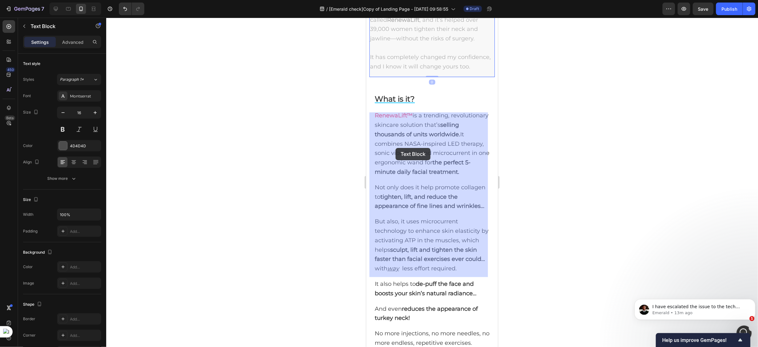
drag, startPoint x: 370, startPoint y: 115, endPoint x: 395, endPoint y: 148, distance: 41.6
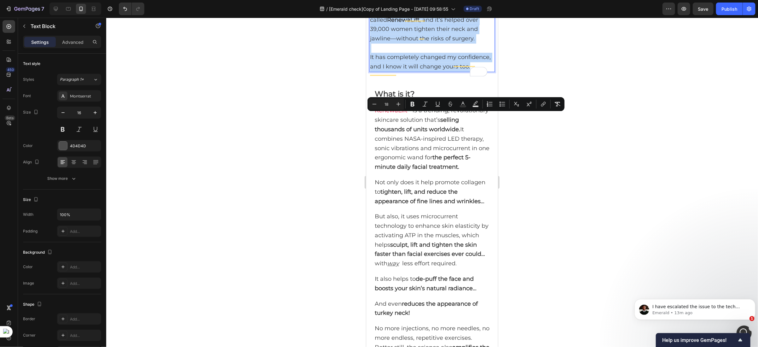
drag, startPoint x: 369, startPoint y: 115, endPoint x: 434, endPoint y: 268, distance: 166.1
drag, startPoint x: 370, startPoint y: 115, endPoint x: 424, endPoint y: 268, distance: 162.8
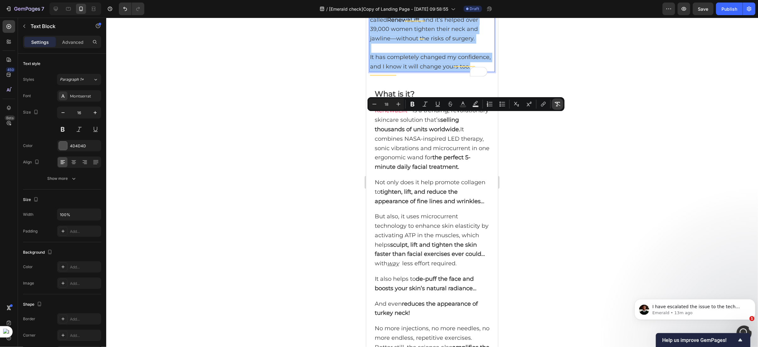
click at [556, 106] on icon "Editor contextual toolbar" at bounding box center [558, 104] width 6 height 6
type input "16"
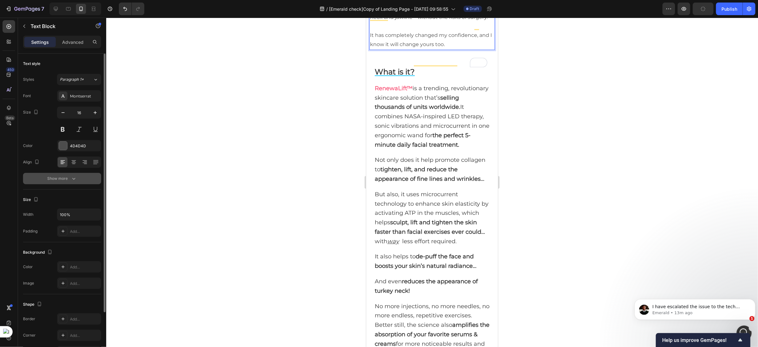
click at [63, 179] on div "Show more" at bounding box center [62, 178] width 29 height 6
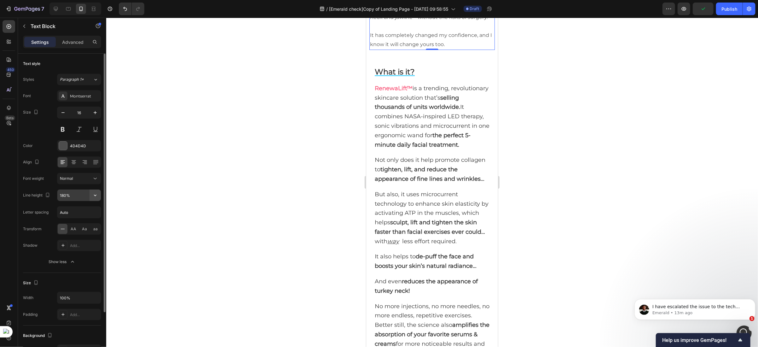
click at [95, 193] on icon "button" at bounding box center [95, 195] width 6 height 6
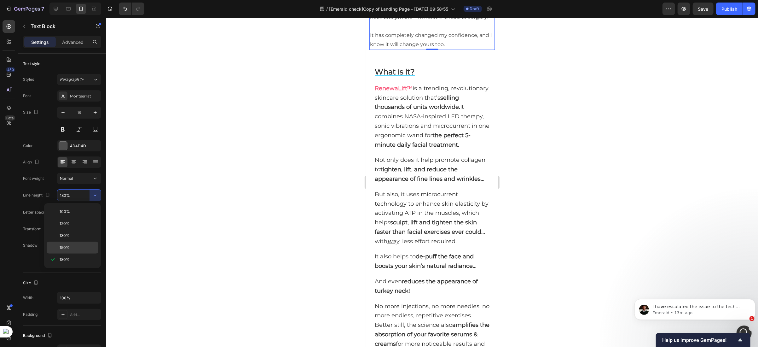
click at [65, 244] on div "150%" at bounding box center [73, 247] width 52 height 12
type input "150%"
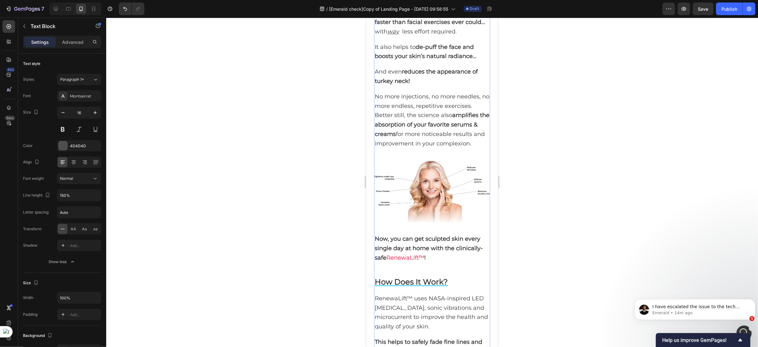
scroll to position [1433, 0]
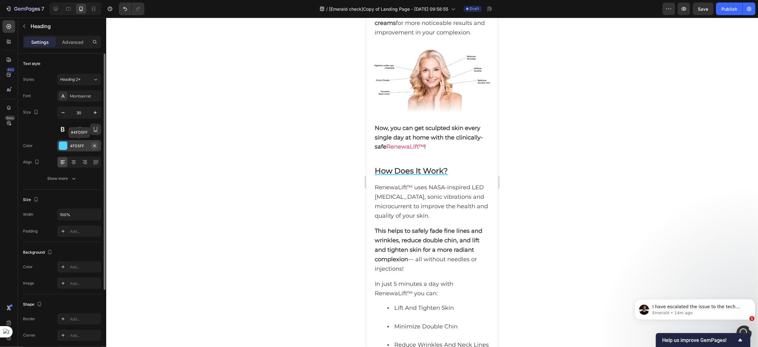
click at [94, 144] on icon "button" at bounding box center [94, 145] width 5 height 5
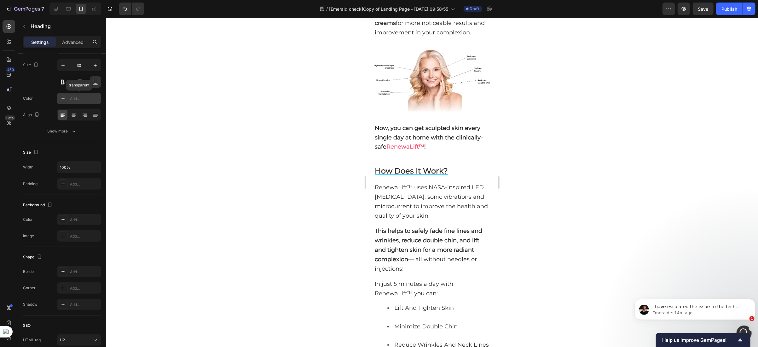
click at [76, 98] on div "Add..." at bounding box center [85, 99] width 30 height 6
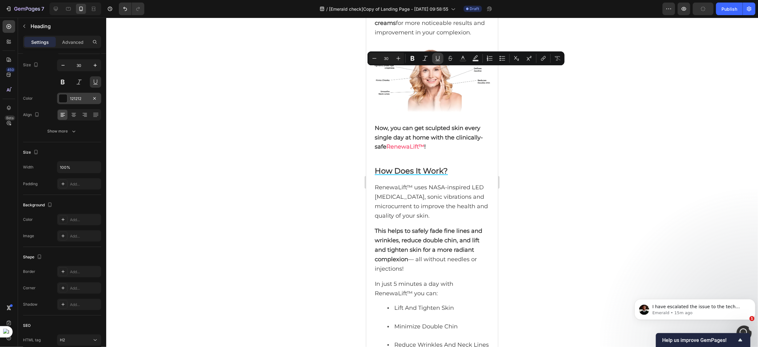
click at [435, 60] on icon "Editor contextual toolbar" at bounding box center [438, 58] width 6 height 6
click at [437, 60] on icon "Editor contextual toolbar" at bounding box center [438, 58] width 6 height 6
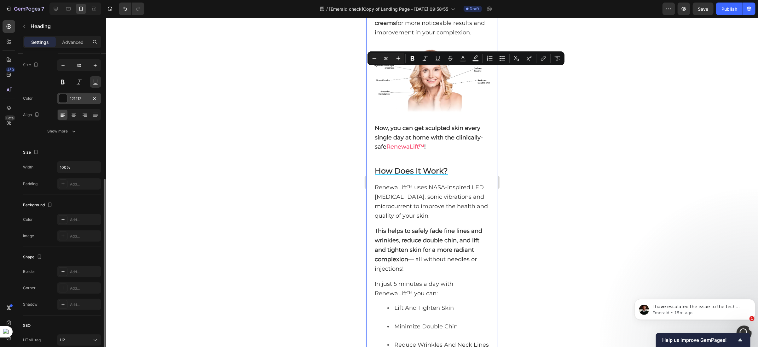
scroll to position [98, 0]
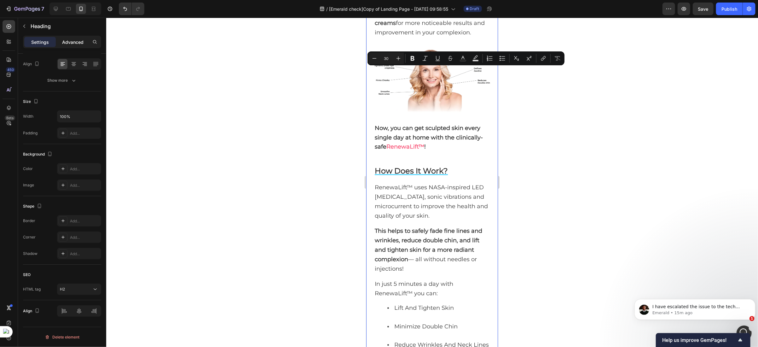
click at [68, 44] on p "Advanced" at bounding box center [72, 42] width 21 height 7
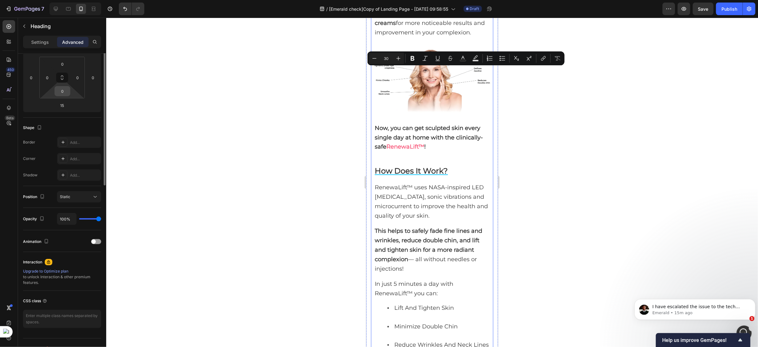
scroll to position [0, 0]
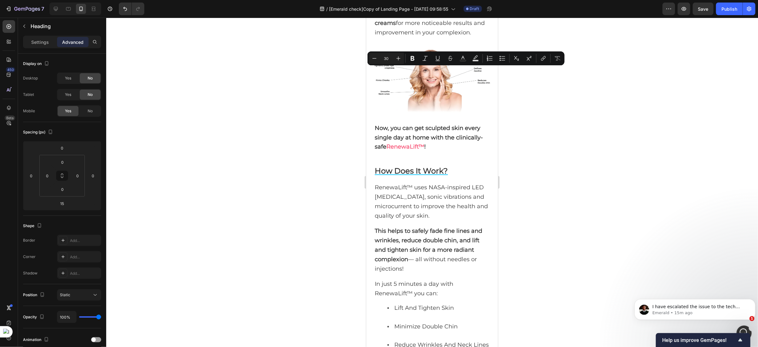
click at [57, 9] on icon at bounding box center [56, 9] width 4 height 4
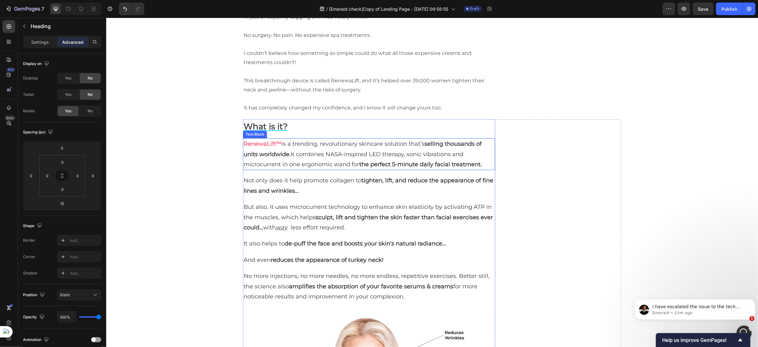
scroll to position [1316, 0]
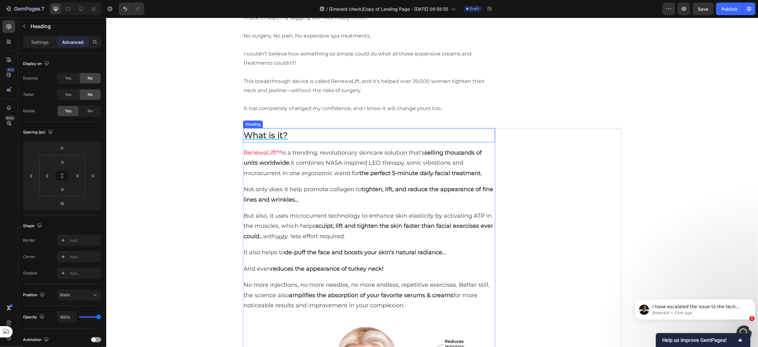
click at [274, 130] on strong "What is it?" at bounding box center [265, 135] width 44 height 10
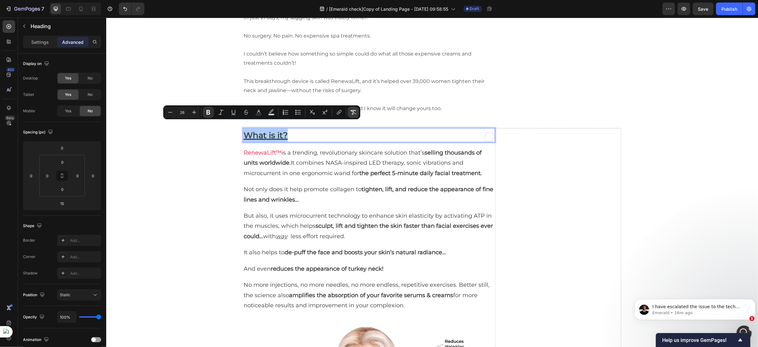
click at [351, 111] on icon "Editor contextual toolbar" at bounding box center [353, 112] width 6 height 6
type input "30"
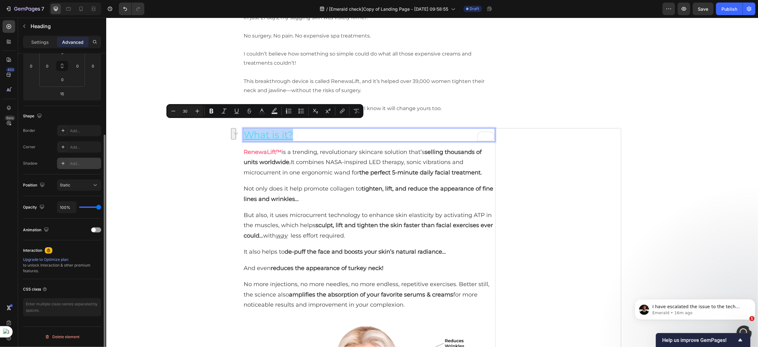
scroll to position [0, 0]
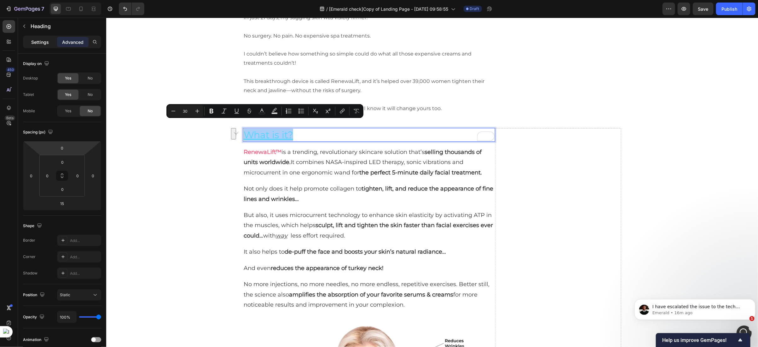
click at [34, 43] on p "Settings" at bounding box center [40, 42] width 18 height 7
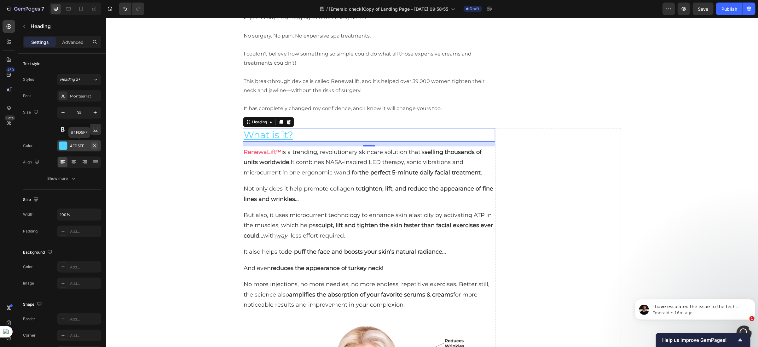
click at [92, 145] on icon "button" at bounding box center [94, 145] width 5 height 5
click at [68, 149] on div "Add..." at bounding box center [79, 145] width 44 height 11
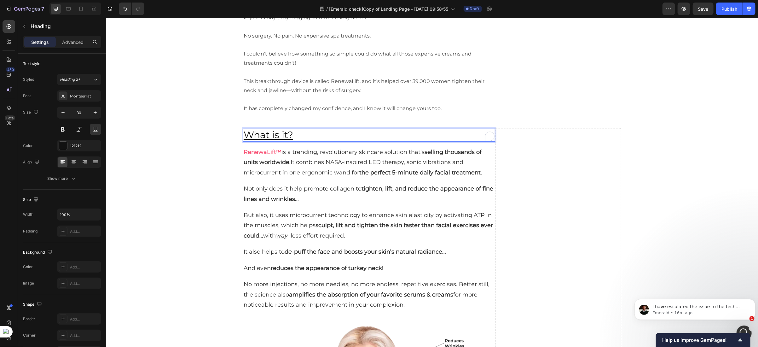
click at [285, 130] on p "What is it?" at bounding box center [368, 134] width 251 height 12
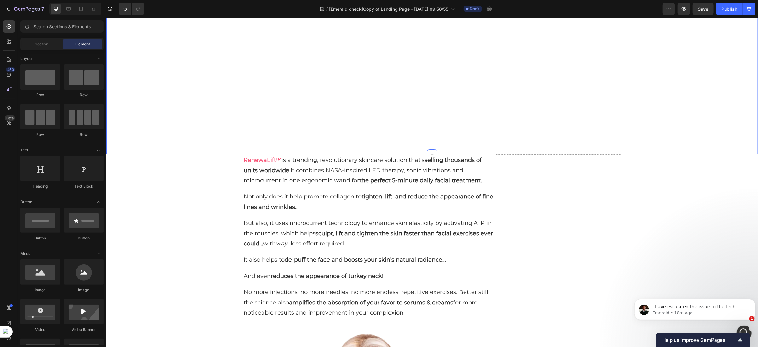
scroll to position [1269, 0]
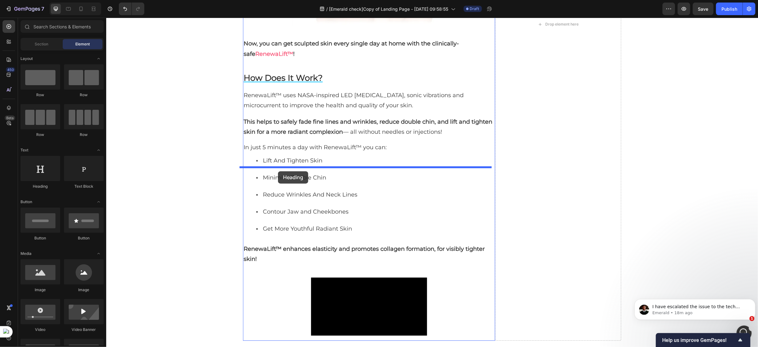
drag, startPoint x: 149, startPoint y: 186, endPoint x: 278, endPoint y: 171, distance: 129.5
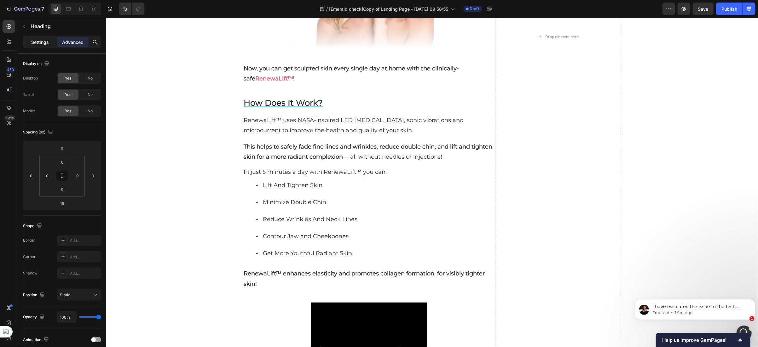
click at [40, 46] on div "Settings" at bounding box center [40, 42] width 32 height 10
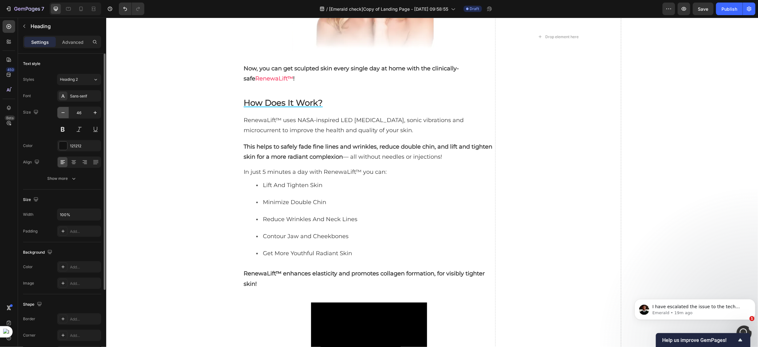
click at [60, 110] on icon "button" at bounding box center [63, 112] width 6 height 6
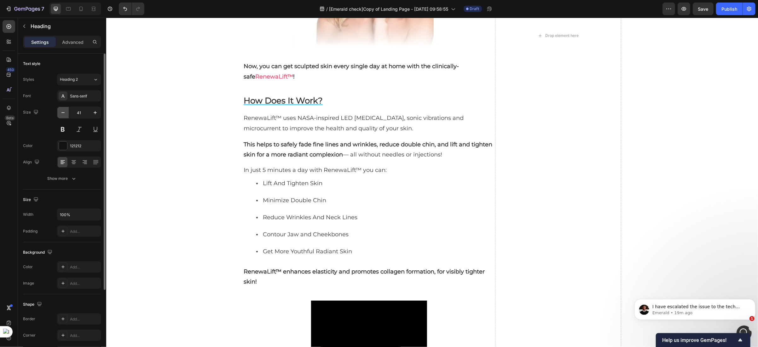
click at [60, 110] on icon "button" at bounding box center [63, 112] width 6 height 6
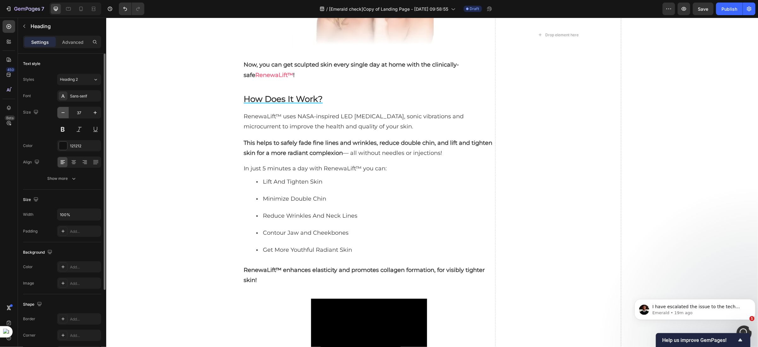
click at [60, 110] on icon "button" at bounding box center [63, 112] width 6 height 6
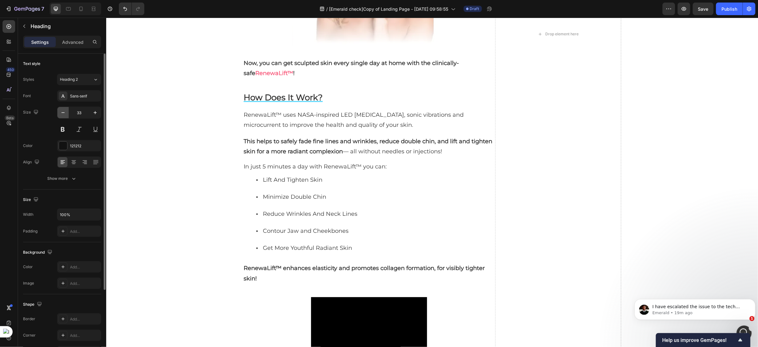
click at [60, 110] on icon "button" at bounding box center [63, 112] width 6 height 6
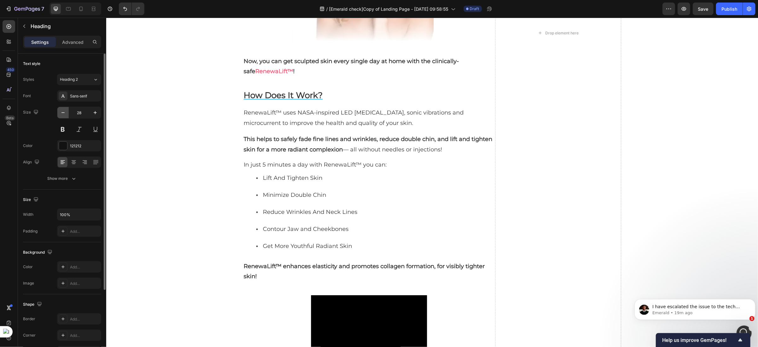
click at [60, 110] on icon "button" at bounding box center [63, 112] width 6 height 6
type input "27"
click at [63, 182] on button "Show more" at bounding box center [62, 178] width 78 height 11
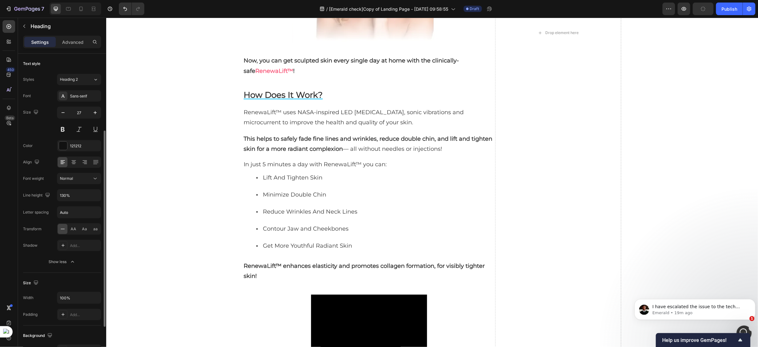
scroll to position [47, 0]
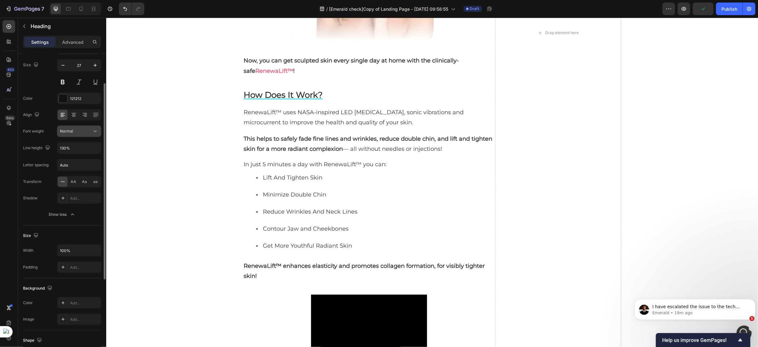
click at [85, 132] on div "Normal" at bounding box center [76, 131] width 32 height 6
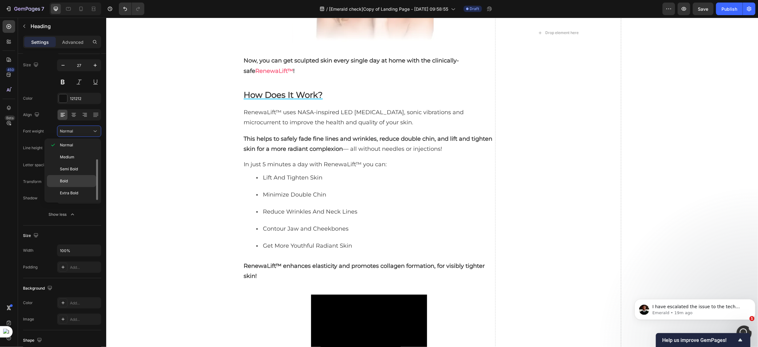
click at [65, 183] on span "Bold" at bounding box center [64, 181] width 8 height 6
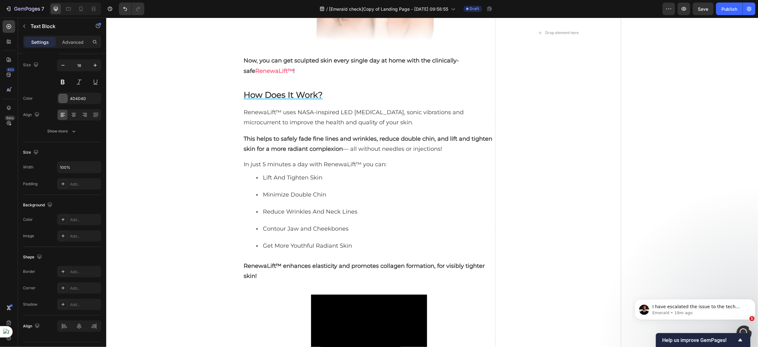
scroll to position [0, 0]
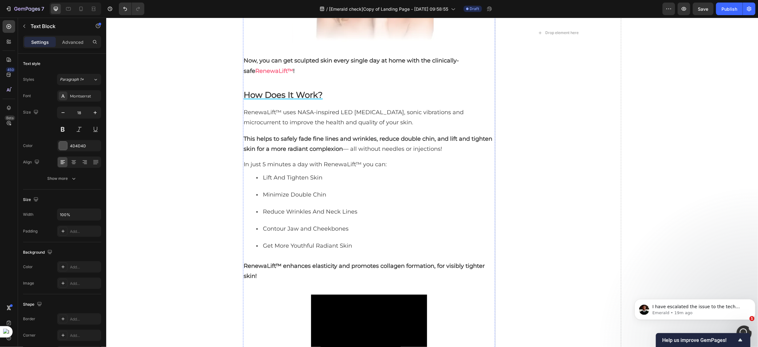
click at [64, 115] on icon "button" at bounding box center [63, 112] width 6 height 6
click at [83, 13] on div at bounding box center [81, 9] width 10 height 10
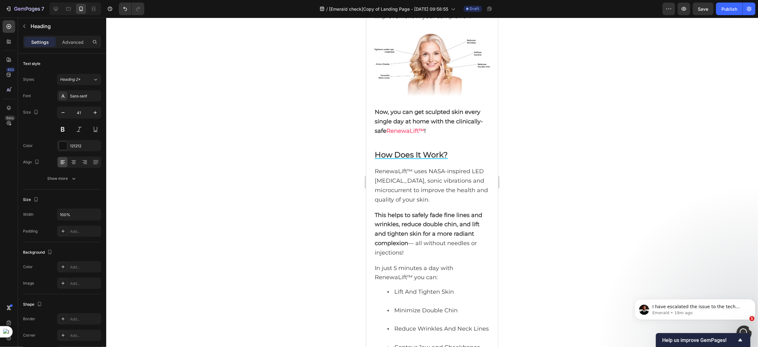
scroll to position [1478, 0]
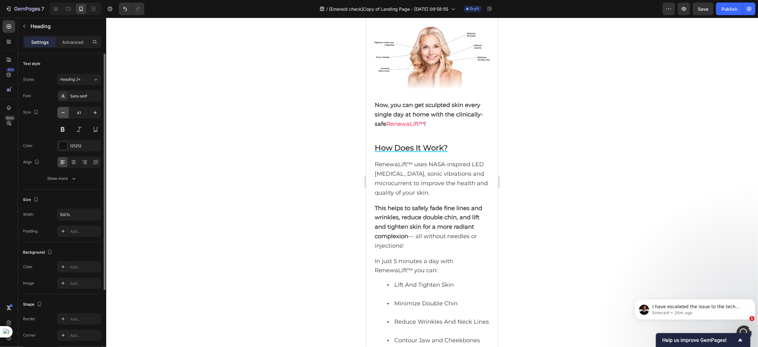
click at [64, 114] on icon "button" at bounding box center [63, 112] width 6 height 6
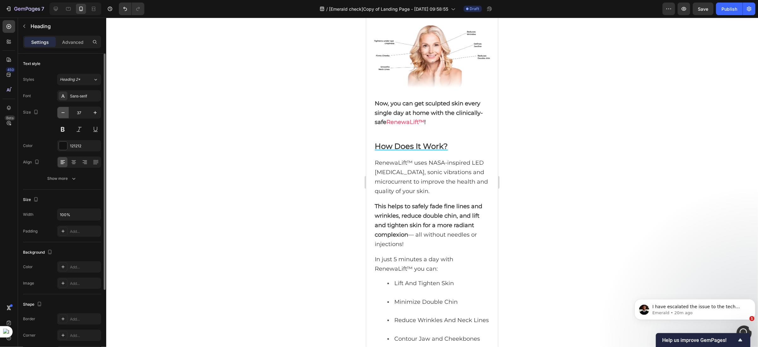
click at [64, 114] on icon "button" at bounding box center [63, 112] width 6 height 6
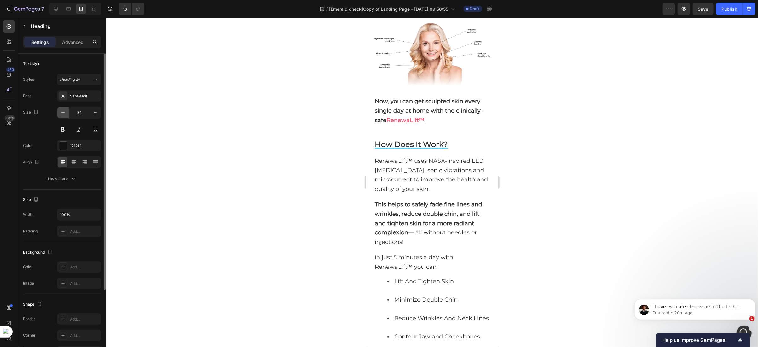
click at [64, 114] on icon "button" at bounding box center [63, 112] width 6 height 6
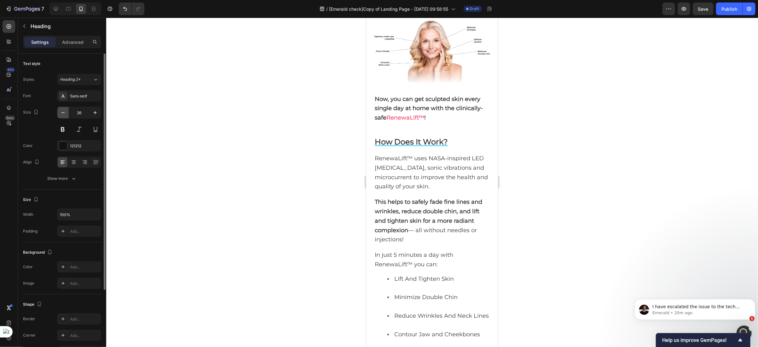
click at [64, 114] on icon "button" at bounding box center [63, 112] width 6 height 6
type input "24"
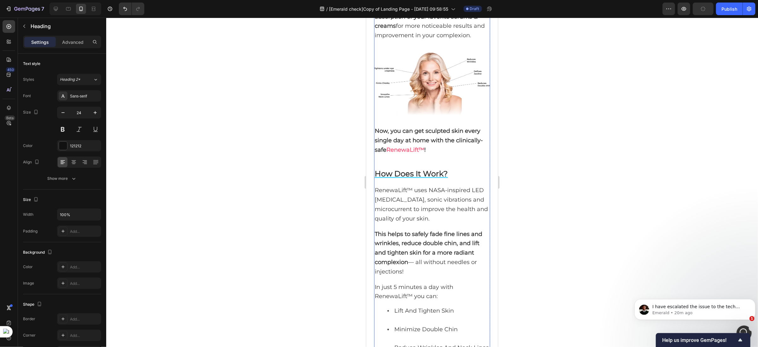
scroll to position [1431, 0]
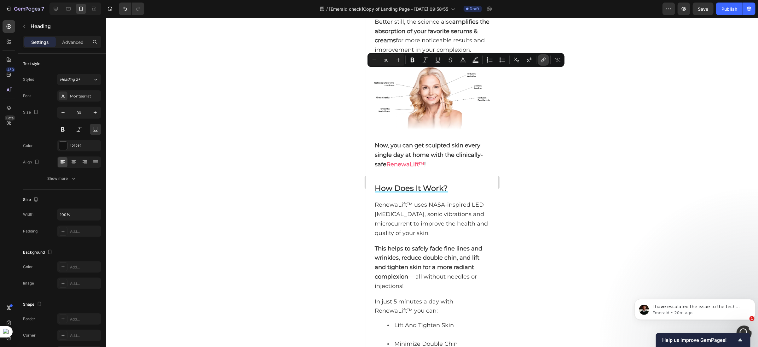
click at [541, 62] on icon "Editor contextual toolbar" at bounding box center [543, 60] width 6 height 6
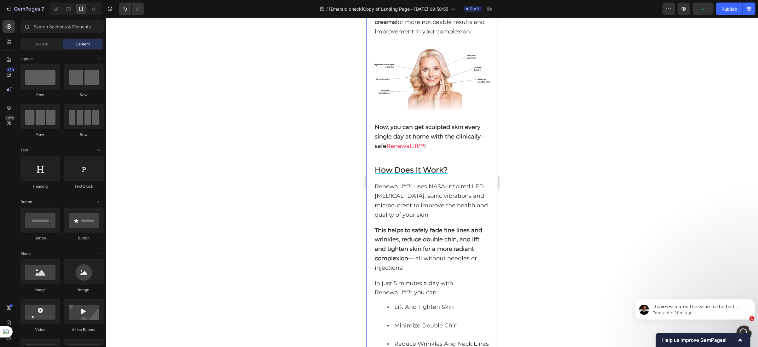
click at [368, 101] on div "What is it? Heading RenewaLift™ is a trending, revolutionary skincare solution …" at bounding box center [432, 133] width 132 height 775
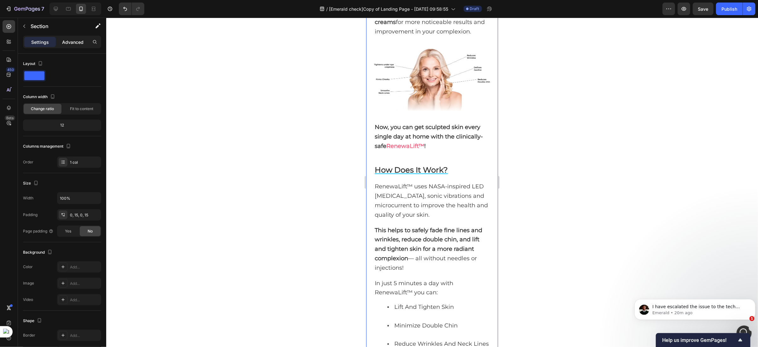
click at [73, 46] on div "Advanced" at bounding box center [73, 42] width 32 height 10
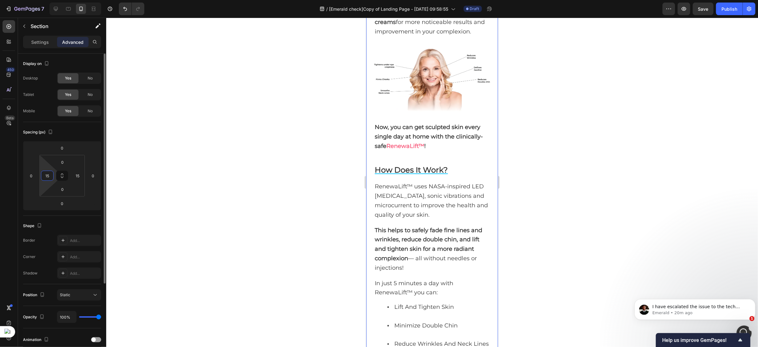
click at [51, 178] on input "15" at bounding box center [47, 175] width 9 height 9
type input "0"
click at [79, 175] on input "15" at bounding box center [77, 175] width 9 height 9
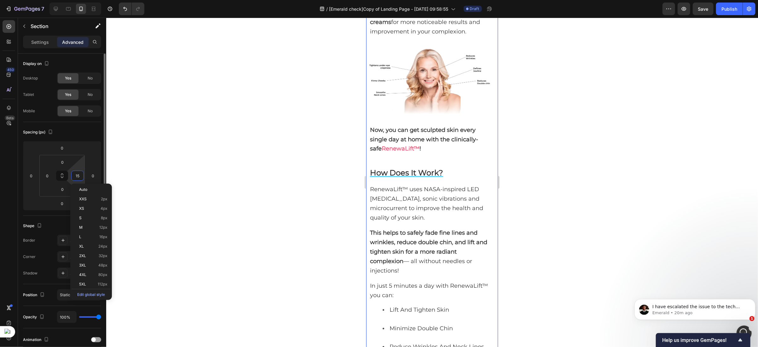
type input "9"
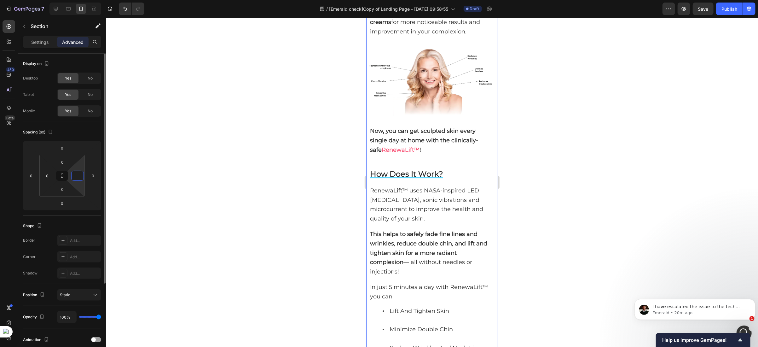
type input "0"
click at [419, 183] on div "What is it? Heading RenewaLift™ is a trending, revolutionary skincare solution …" at bounding box center [430, 125] width 123 height 758
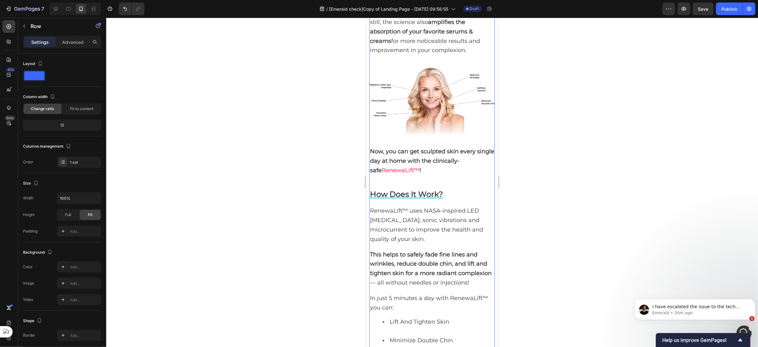
scroll to position [1337, 0]
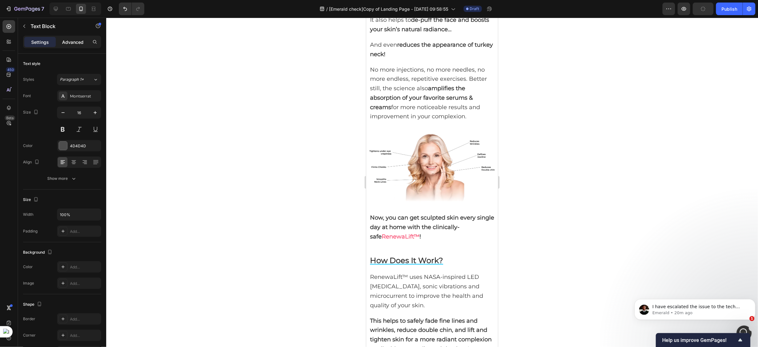
click at [74, 43] on p "Advanced" at bounding box center [72, 42] width 21 height 7
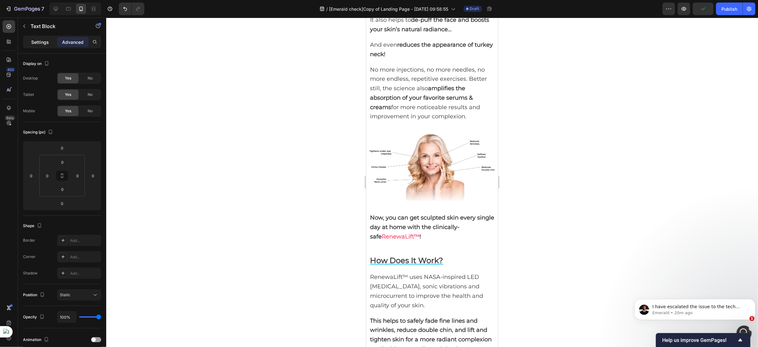
click at [41, 46] on div "Settings" at bounding box center [40, 42] width 32 height 10
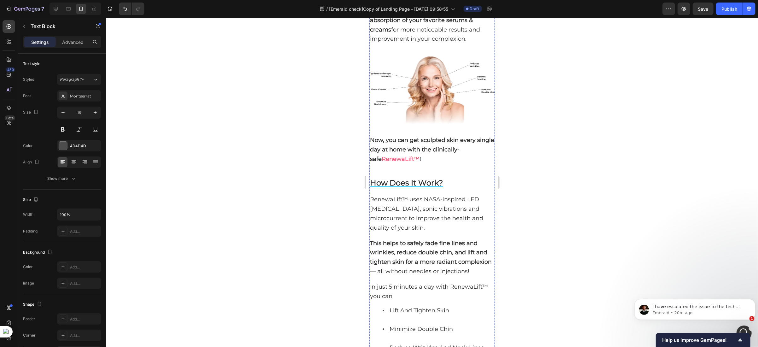
scroll to position [1431, 0]
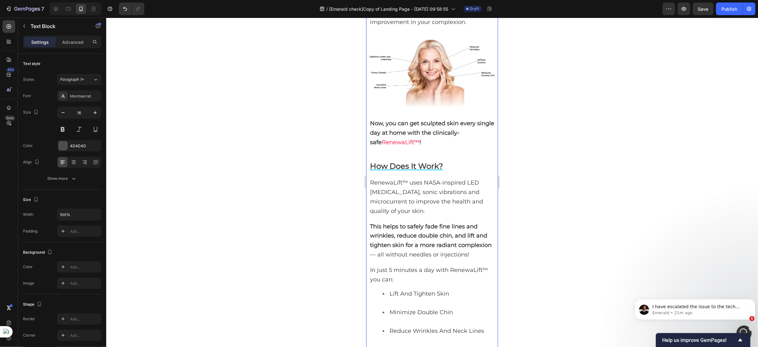
click at [367, 151] on div "What is it? Heading RenewaLift™ is a trending, revolutionary skincare solution …" at bounding box center [432, 129] width 132 height 766
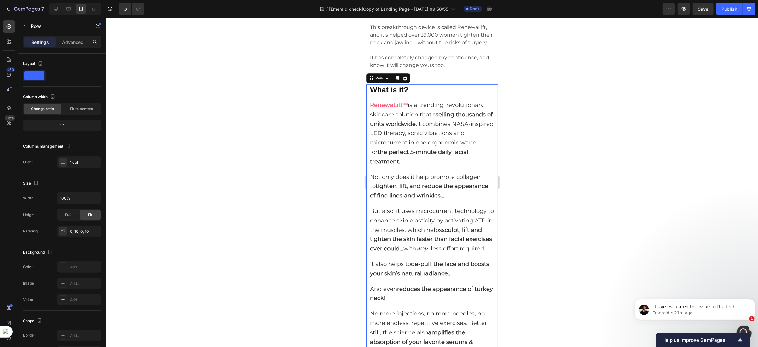
click at [370, 101] on strong "RenewaLift™" at bounding box center [389, 104] width 38 height 7
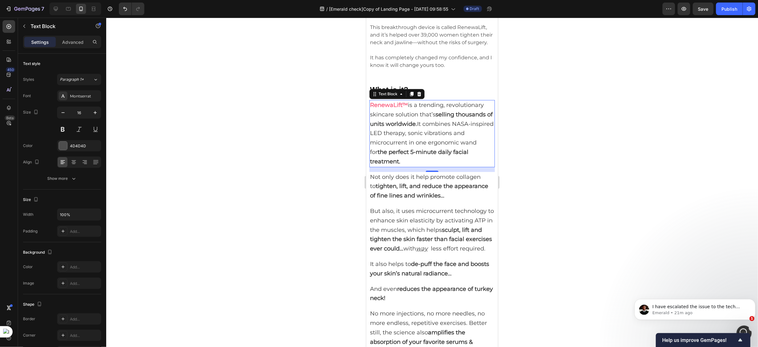
click at [370, 101] on strong "RenewaLift™" at bounding box center [389, 104] width 38 height 7
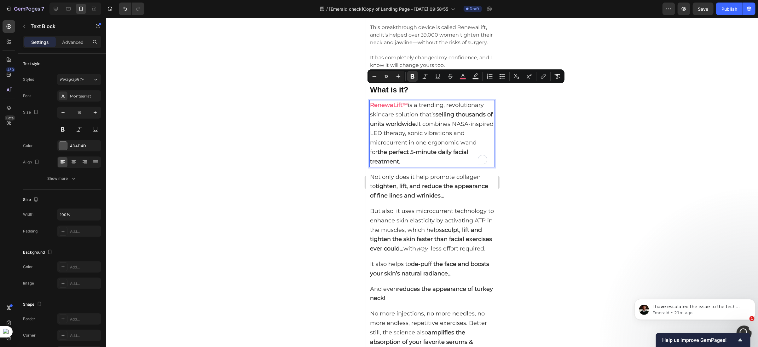
drag, startPoint x: 370, startPoint y: 89, endPoint x: 419, endPoint y: 142, distance: 71.6
click at [419, 142] on p "RenewaLift™ is a trending, revolutionary skincare solution that’s selling thous…" at bounding box center [432, 133] width 124 height 66
click at [553, 77] on button "Remove Format" at bounding box center [557, 76] width 11 height 11
type input "16"
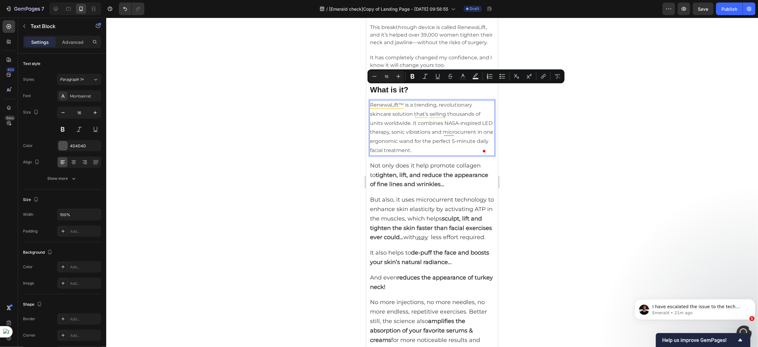
click at [398, 119] on p "RenewaLift™ is a trending, revolutionary skincare solution that’s selling thous…" at bounding box center [432, 127] width 124 height 55
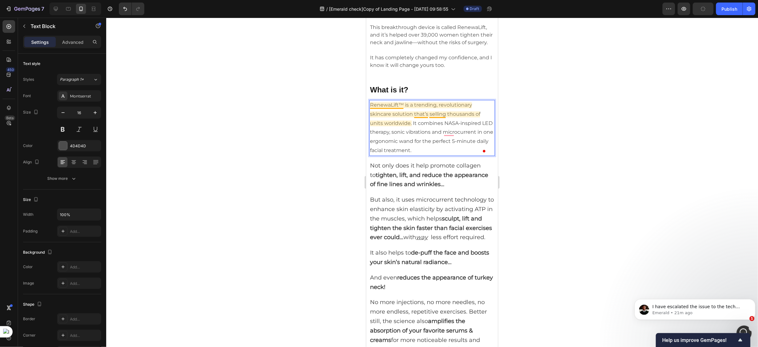
click at [403, 100] on p "RenewaLift™ is a trending, revolutionary skincare solution that’s selling thous…" at bounding box center [432, 127] width 124 height 55
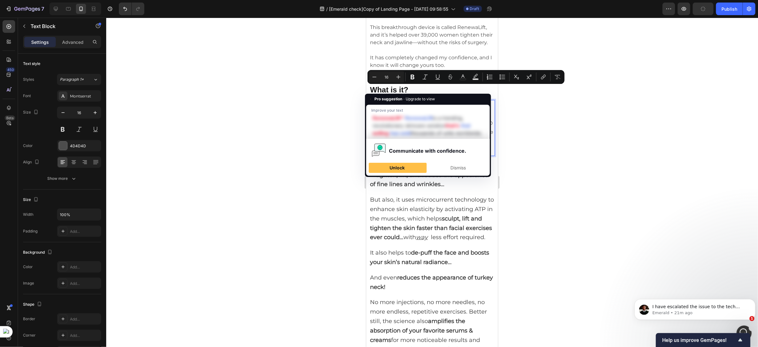
drag, startPoint x: 403, startPoint y: 88, endPoint x: 373, endPoint y: 90, distance: 30.3
click at [373, 100] on p "RenewaLift™ is a trending, revolutionary skincare solution that’s selling thous…" at bounding box center [432, 127] width 124 height 55
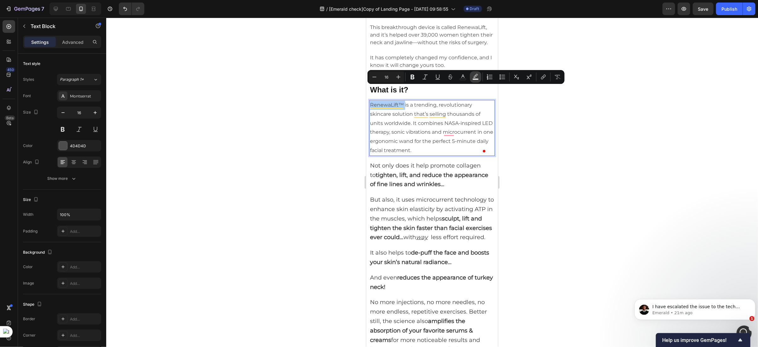
click at [473, 78] on icon "Editor contextual toolbar" at bounding box center [476, 77] width 6 height 6
type input "000000"
type input "77"
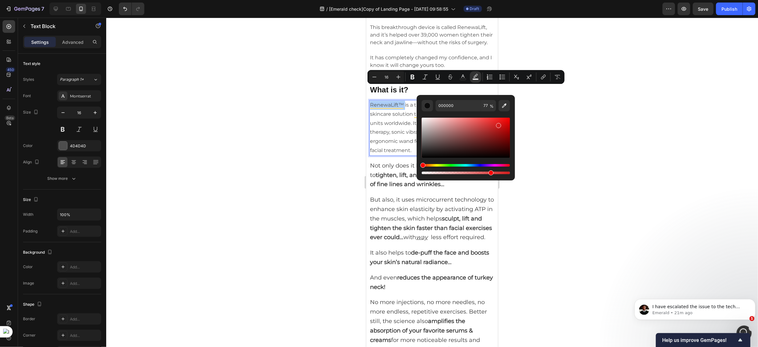
click at [498, 124] on div "Editor contextual toolbar" at bounding box center [466, 138] width 88 height 40
type input "D31D1D"
click at [399, 108] on p "RenewaLift™ is a trending, revolutionary skincare solution that’s selling thous…" at bounding box center [432, 127] width 124 height 55
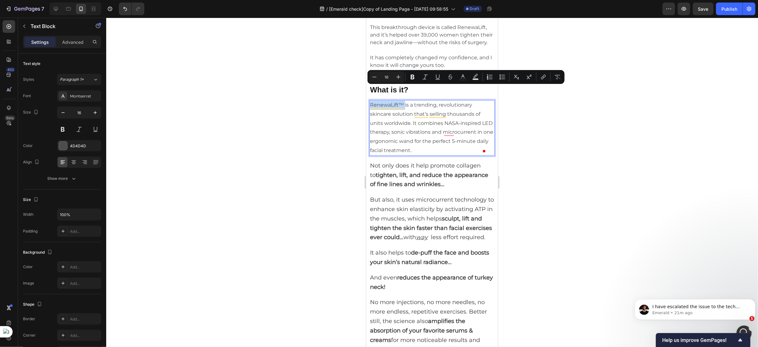
type input "18"
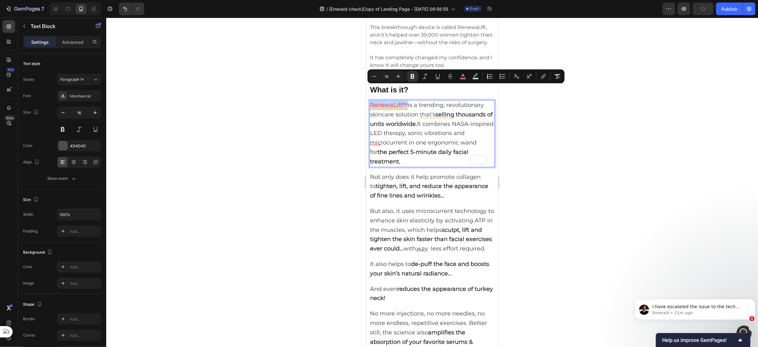
click at [416, 148] on strong "the perfect 5-minute daily facial treatment." at bounding box center [419, 156] width 98 height 16
drag, startPoint x: 409, startPoint y: 88, endPoint x: 427, endPoint y: 141, distance: 55.4
click at [427, 141] on p "RenewaLift™ is a trending, revolutionary skincare solution that’s selling thous…" at bounding box center [432, 133] width 124 height 66
click at [555, 74] on icon "Editor contextual toolbar" at bounding box center [558, 76] width 6 height 6
type input "16"
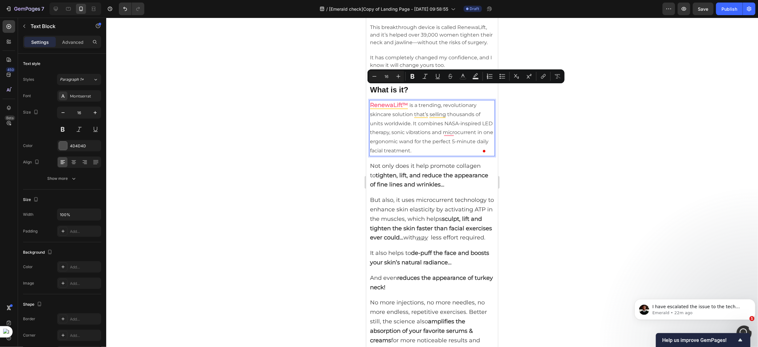
click at [417, 123] on p "RenewaLift™ is a trending, revolutionary skincare solution that’s selling thous…" at bounding box center [432, 127] width 124 height 55
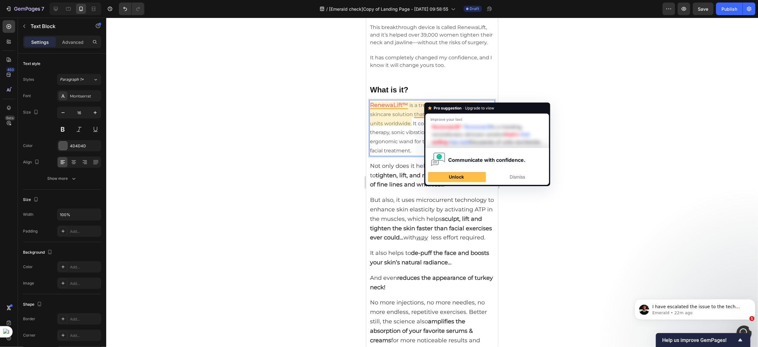
click at [429, 100] on p "RenewaLift™ is a trending, revolutionary skincare solution that’s selling thous…" at bounding box center [432, 127] width 124 height 55
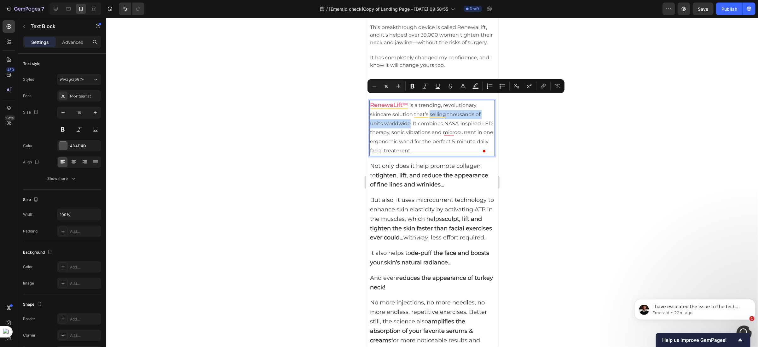
drag, startPoint x: 429, startPoint y: 100, endPoint x: 406, endPoint y: 106, distance: 24.2
click at [406, 106] on p "RenewaLift™ is a trending, revolutionary skincare solution that’s selling thous…" at bounding box center [432, 127] width 124 height 55
click at [410, 87] on icon "Editor contextual toolbar" at bounding box center [413, 86] width 6 height 6
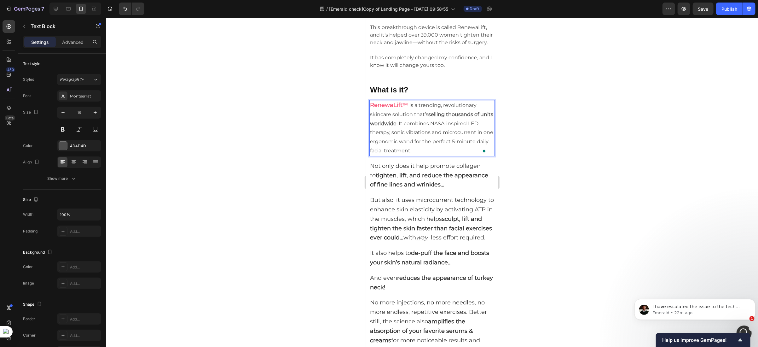
click at [423, 108] on p "RenewaLift™ is a trending, revolutionary skincare solution that’s selling thous…" at bounding box center [432, 127] width 124 height 55
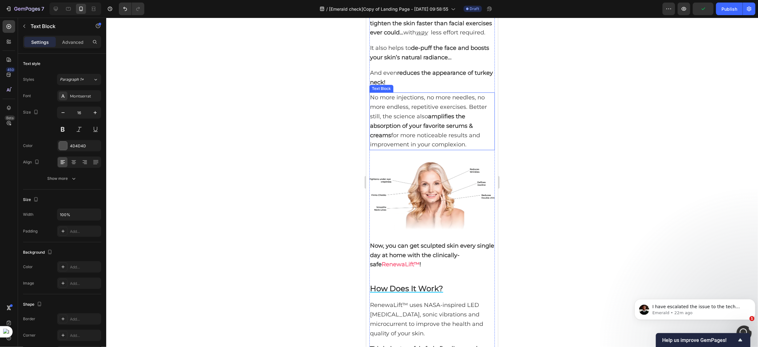
scroll to position [1526, 0]
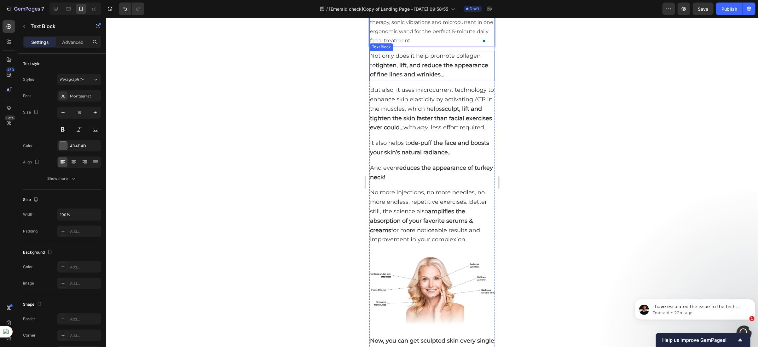
click at [412, 69] on strong "tighten, lift, and reduce the appearance of fine lines and wrinkles…" at bounding box center [429, 69] width 118 height 16
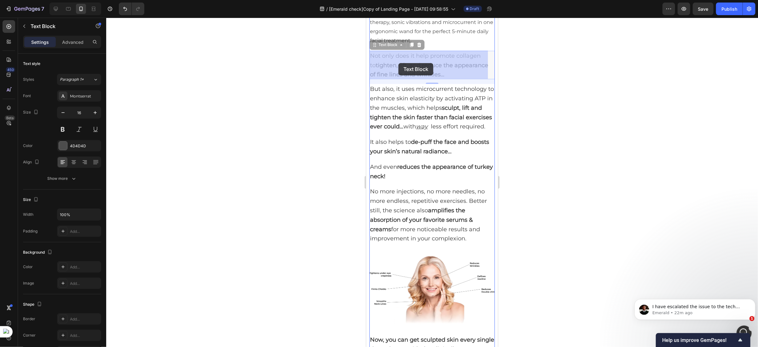
drag, startPoint x: 376, startPoint y: 64, endPoint x: 398, endPoint y: 63, distance: 21.8
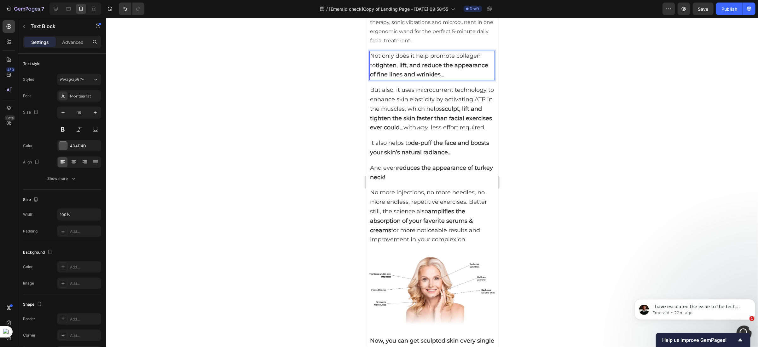
click at [378, 65] on strong "tighten, lift, and reduce the appearance of fine lines and wrinkles…" at bounding box center [429, 69] width 118 height 16
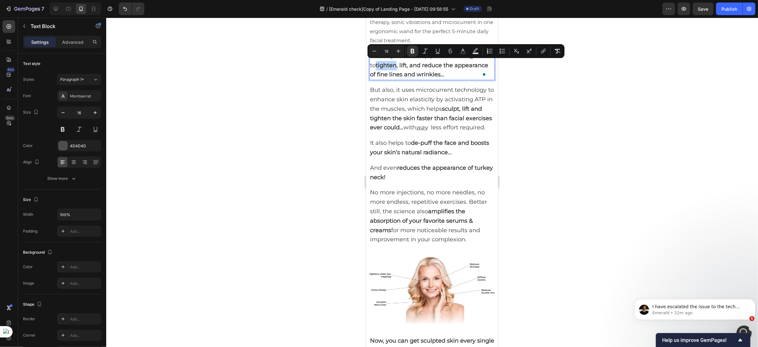
click at [378, 65] on strong "tighten, lift, and reduce the appearance of fine lines and wrinkles…" at bounding box center [429, 69] width 118 height 16
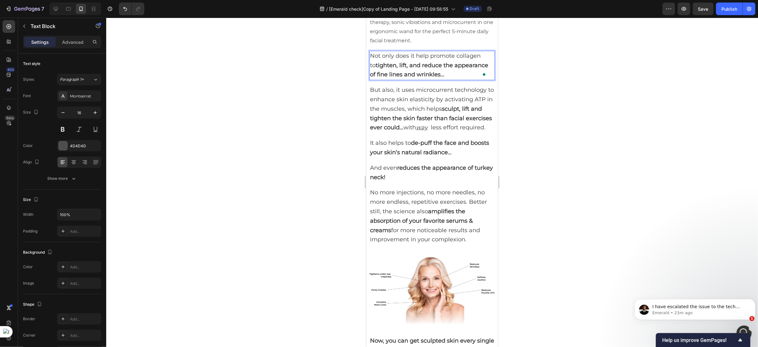
click at [426, 71] on strong "tighten, lift, and reduce the appearance of fine lines and wrinkles…" at bounding box center [429, 69] width 118 height 16
click at [378, 66] on strong "tighten, lift, and reduce the appearance of fine lines and wrinkles…" at bounding box center [429, 69] width 118 height 16
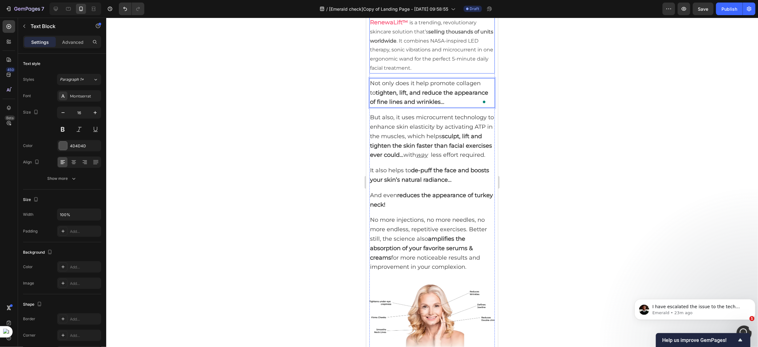
scroll to position [1431, 0]
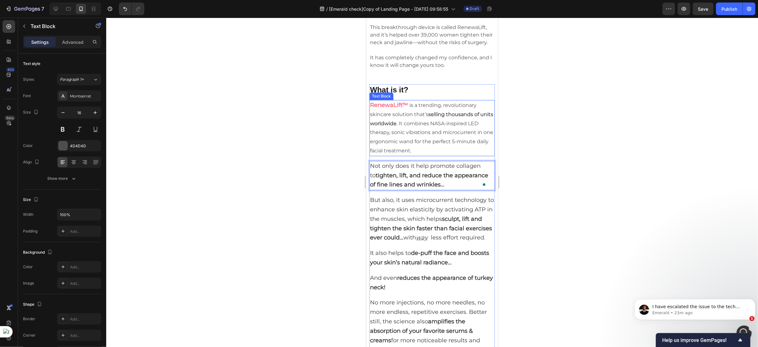
click at [428, 111] on strong "selling thousands of units worldwide" at bounding box center [431, 118] width 123 height 15
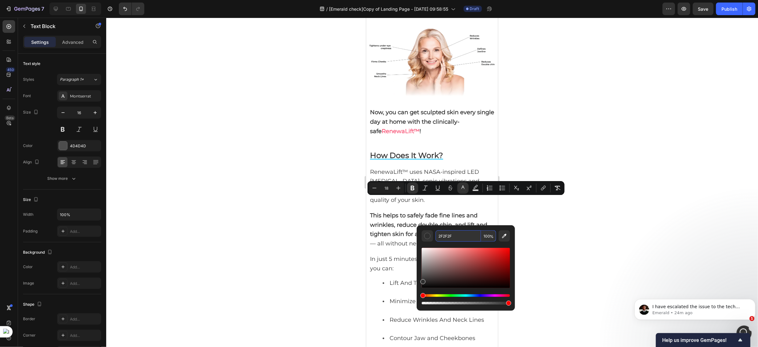
click at [452, 234] on input "2F2F2F" at bounding box center [458, 235] width 45 height 11
type input "000"
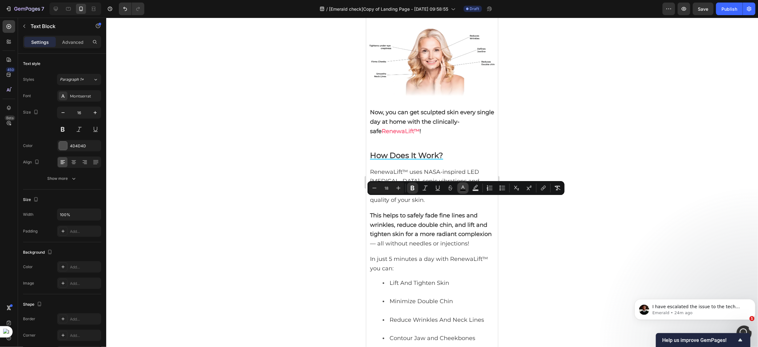
click at [461, 190] on rect "Editor contextual toolbar" at bounding box center [463, 190] width 6 height 2
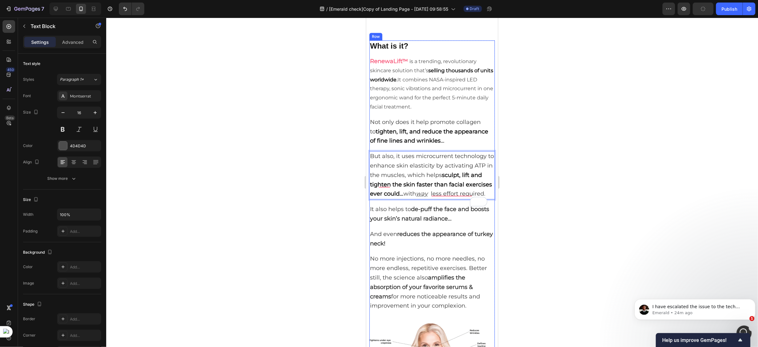
scroll to position [1526, 0]
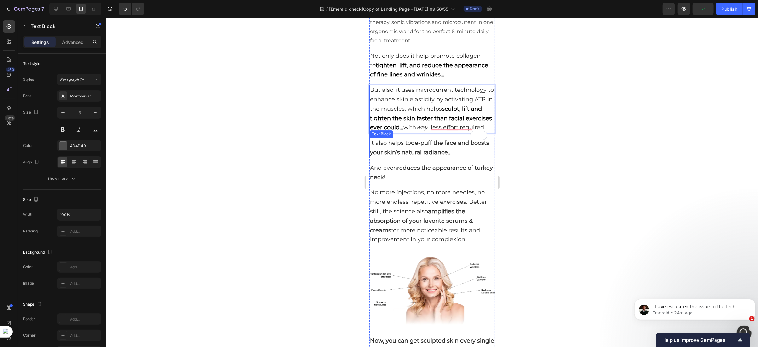
click at [415, 149] on strong "de-puff the face and boosts your skin’s natural radiance…" at bounding box center [429, 147] width 119 height 16
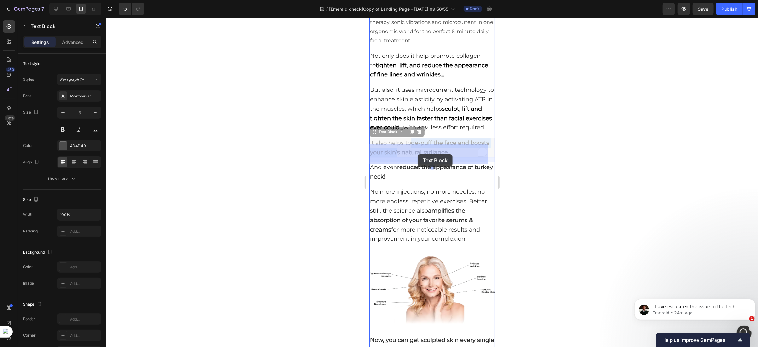
drag, startPoint x: 414, startPoint y: 149, endPoint x: 417, endPoint y: 154, distance: 5.9
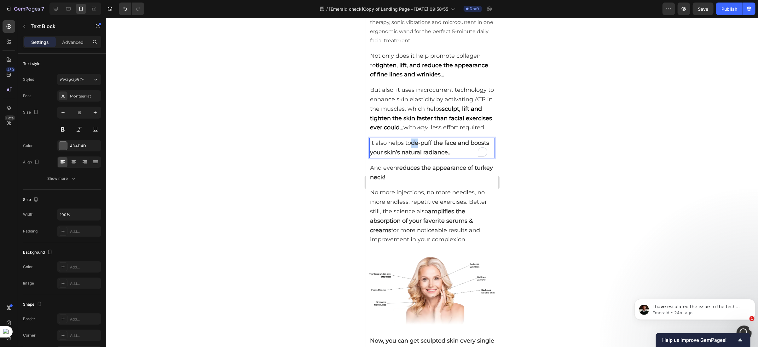
click at [414, 148] on strong "de-puff the face and boosts your skin’s natural radiance…" at bounding box center [429, 147] width 119 height 16
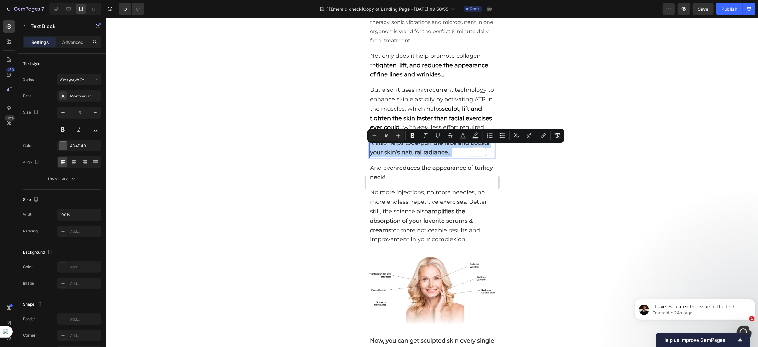
click at [414, 148] on strong "de-puff the face and boosts your skin’s natural radiance…" at bounding box center [429, 147] width 119 height 16
drag, startPoint x: 414, startPoint y: 148, endPoint x: 467, endPoint y: 159, distance: 54.0
click at [467, 155] on strong "de-puff the face and boosts your skin’s natural radiance…" at bounding box center [429, 147] width 119 height 16
click at [462, 135] on icon "Editor contextual toolbar" at bounding box center [463, 135] width 6 height 6
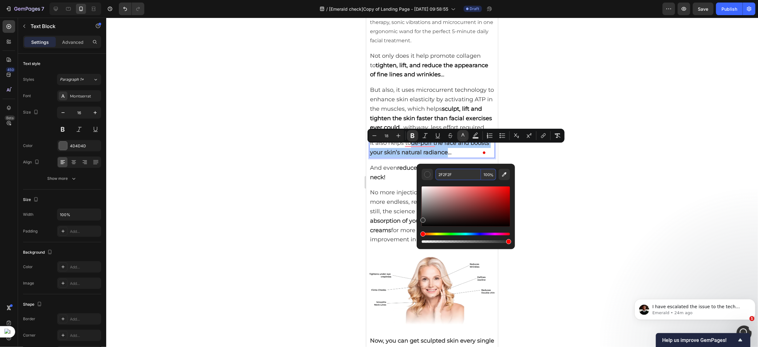
click at [445, 171] on input "2F2F2F" at bounding box center [458, 174] width 45 height 11
type input "000000"
click at [394, 172] on span "And even reduces the appearance of turkey neck!" at bounding box center [431, 172] width 123 height 16
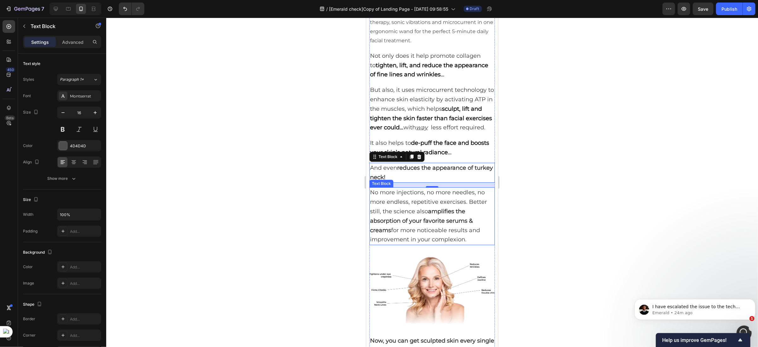
click at [427, 214] on span "No more injections, no more needles, no more endless, repetitive exercises. Bet…" at bounding box center [428, 216] width 117 height 54
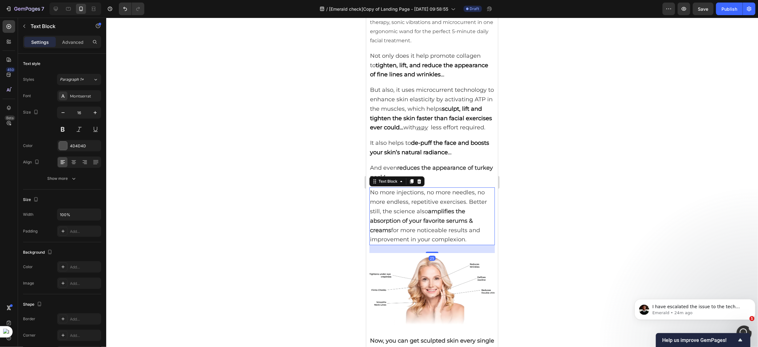
click at [428, 215] on span "No more injections, no more needles, no more endless, repetitive exercises. Bet…" at bounding box center [428, 216] width 117 height 54
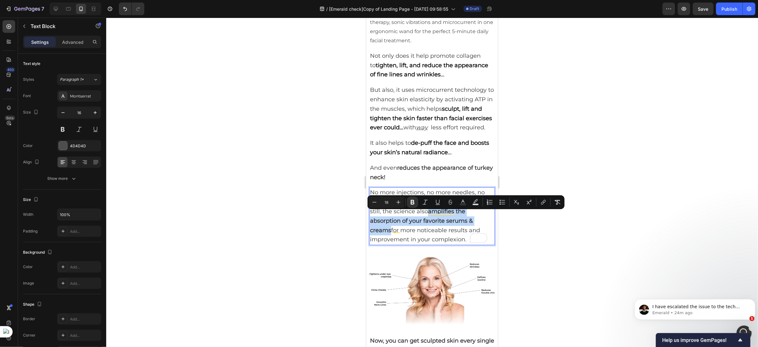
drag, startPoint x: 428, startPoint y: 215, endPoint x: 391, endPoint y: 235, distance: 42.2
click at [391, 235] on span "No more injections, no more needles, no more endless, repetitive exercises. Bet…" at bounding box center [428, 216] width 117 height 54
click at [462, 202] on icon "Editor contextual toolbar" at bounding box center [463, 201] width 3 height 3
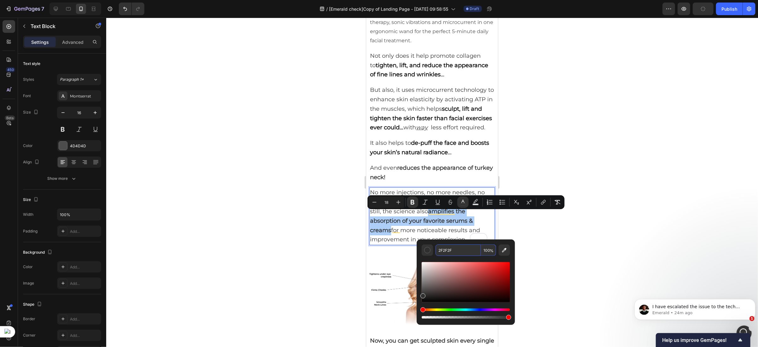
click at [454, 251] on input "2F2F2F" at bounding box center [458, 249] width 45 height 11
type input "000000"
click at [409, 235] on span "for more noticeable results and improvement in your complexion." at bounding box center [425, 234] width 110 height 16
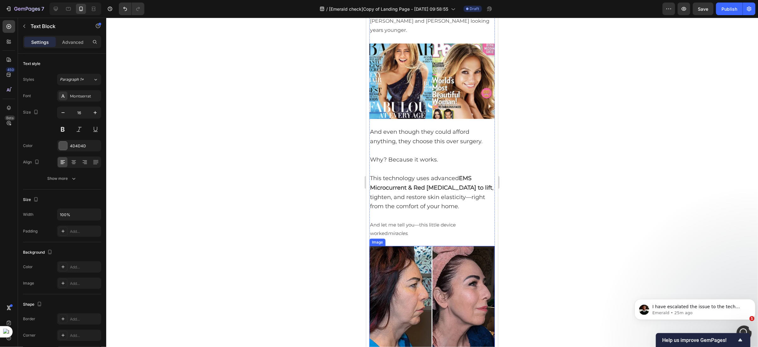
scroll to position [1006, 0]
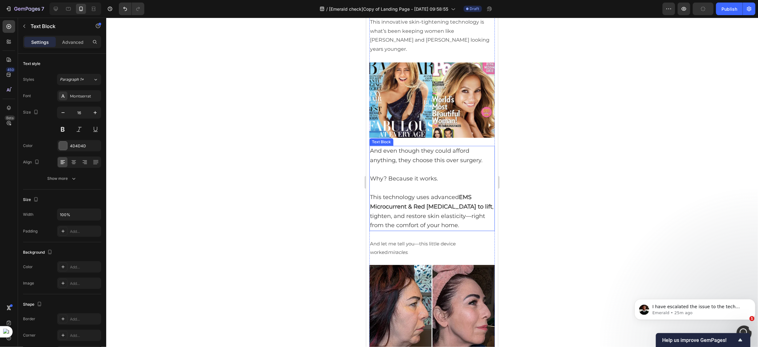
click at [460, 193] on strong "EMS Microcurrent & Red Light Therapy to lift" at bounding box center [431, 201] width 122 height 16
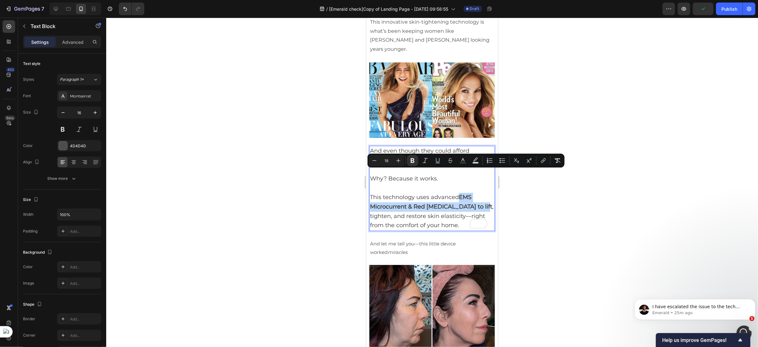
drag, startPoint x: 460, startPoint y: 172, endPoint x: 475, endPoint y: 178, distance: 16.6
click at [475, 193] on strong "EMS Microcurrent & Red Light Therapy to lift" at bounding box center [431, 201] width 122 height 16
click at [461, 161] on icon "Editor contextual toolbar" at bounding box center [463, 160] width 6 height 6
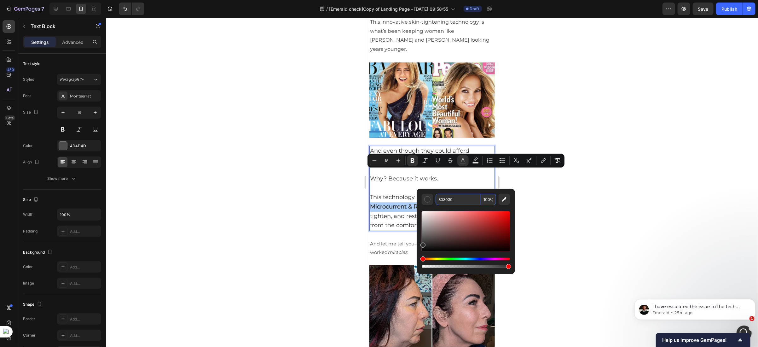
click at [443, 199] on input "303030" at bounding box center [458, 199] width 45 height 11
type input "000000"
click at [398, 193] on strong "EMS Microcurrent & Red Light Therapy to lift" at bounding box center [431, 201] width 122 height 16
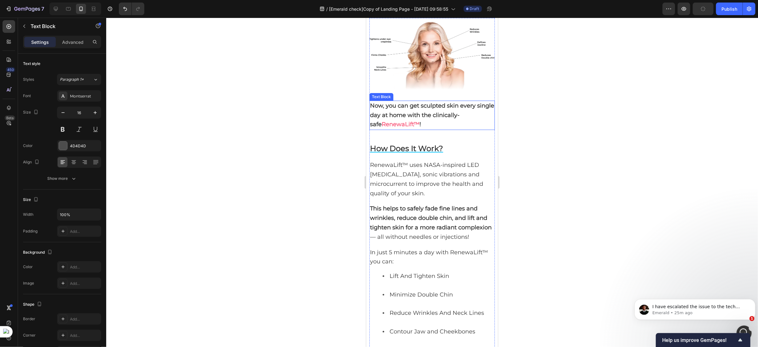
scroll to position [1810, 0]
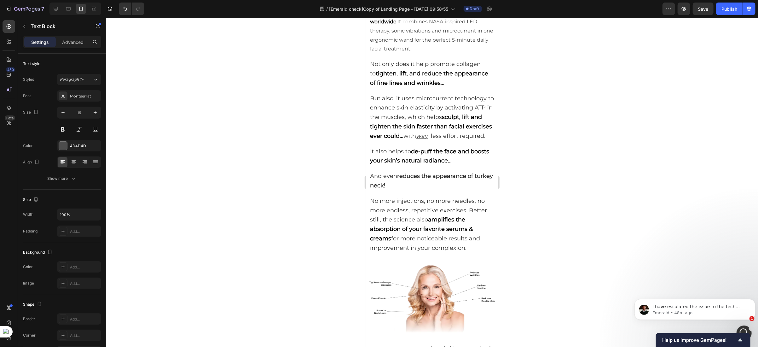
scroll to position [1101, 0]
